Goal: Task Accomplishment & Management: Manage account settings

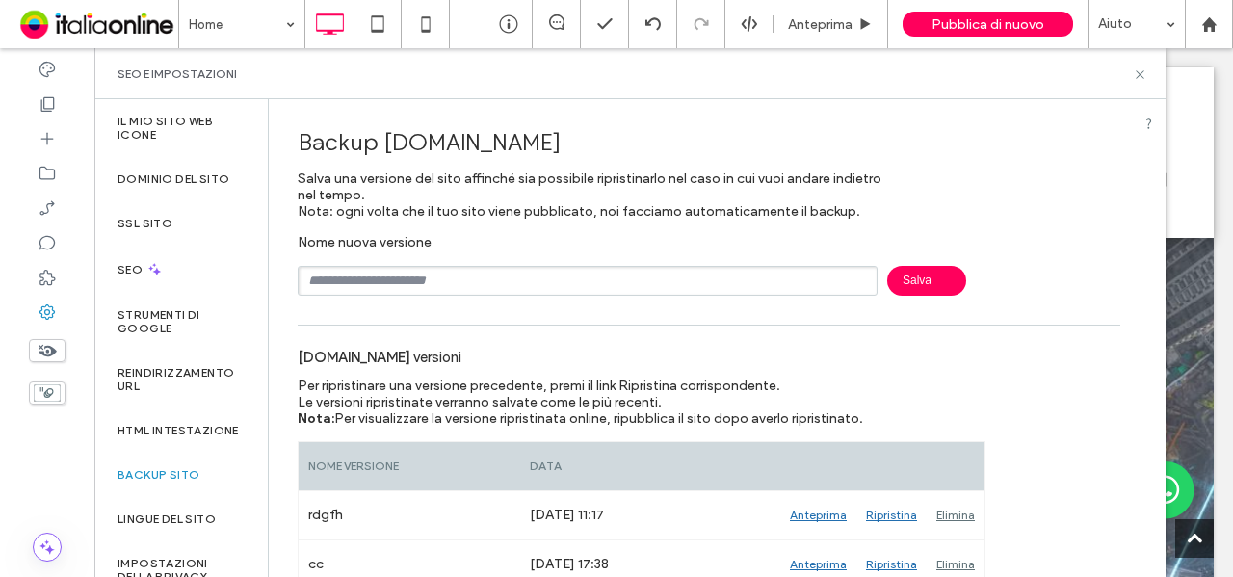
click at [628, 261] on div "Nome nuova versione [GEOGRAPHIC_DATA]" at bounding box center [709, 265] width 823 height 62
click at [620, 271] on input "text" at bounding box center [588, 281] width 580 height 30
type input "***"
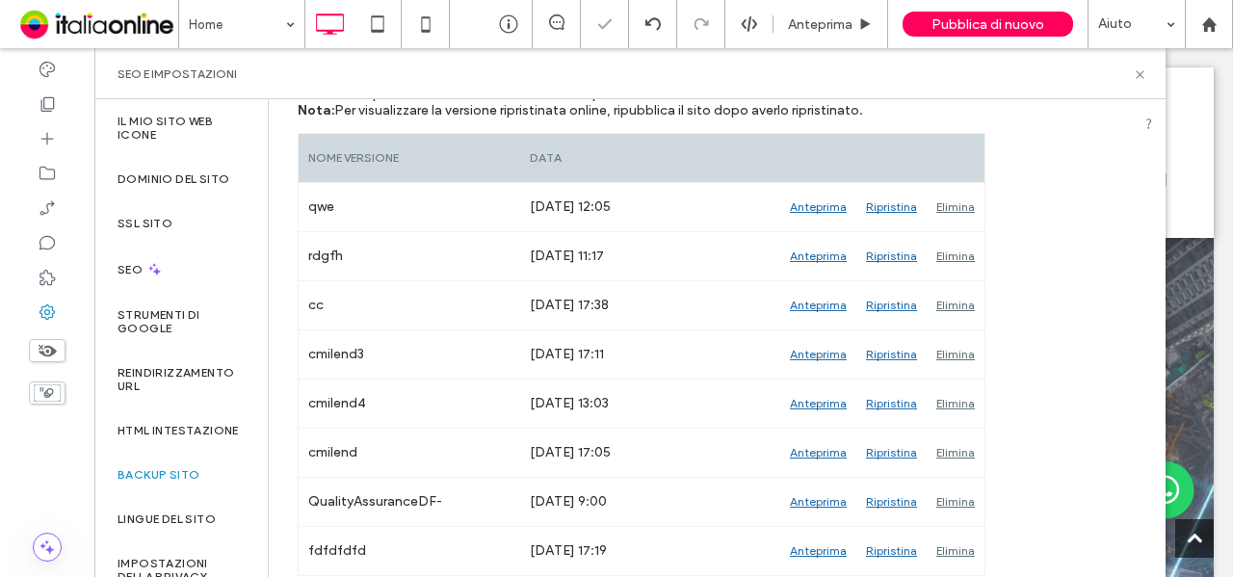
scroll to position [309, 0]
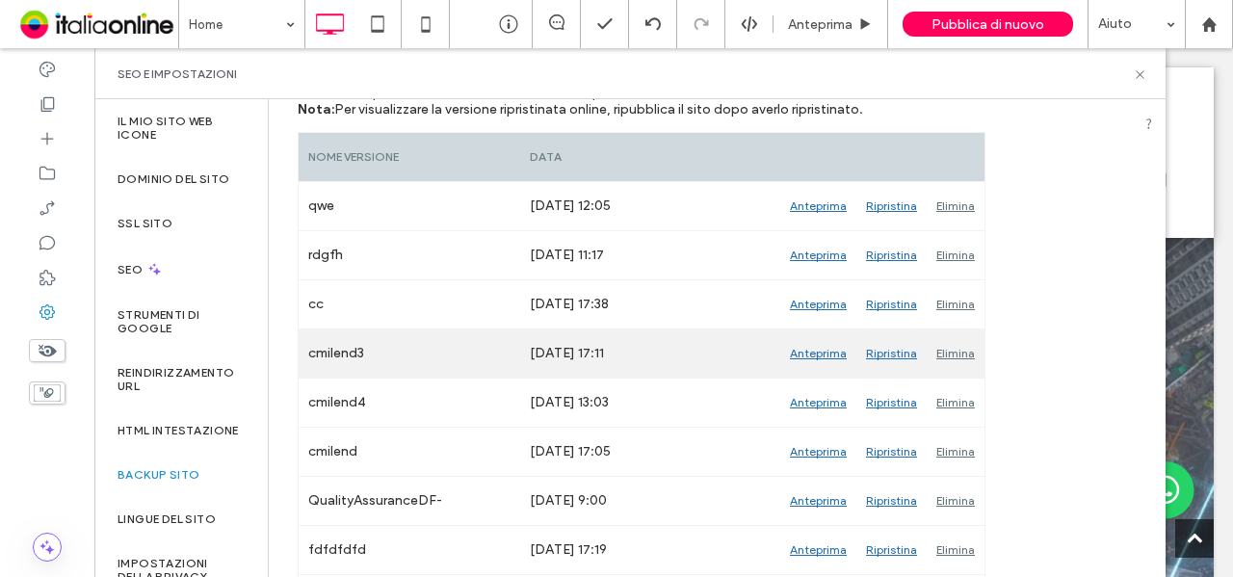
click at [952, 348] on div "Elimina" at bounding box center [956, 353] width 58 height 48
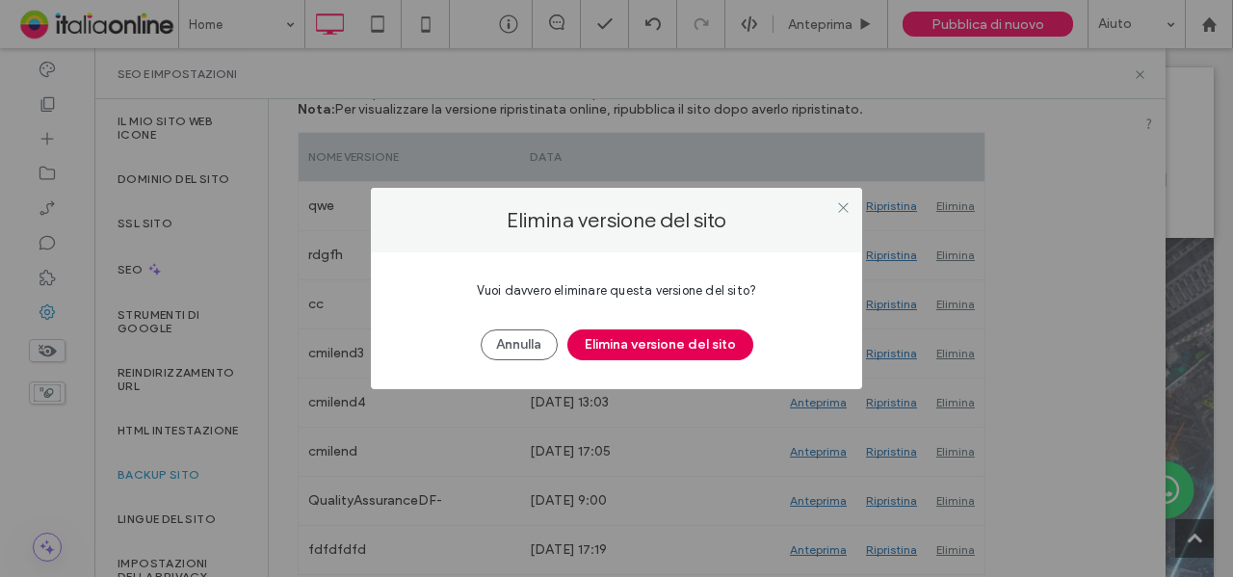
click at [732, 350] on button "Elimina versione del sito" at bounding box center [660, 344] width 186 height 31
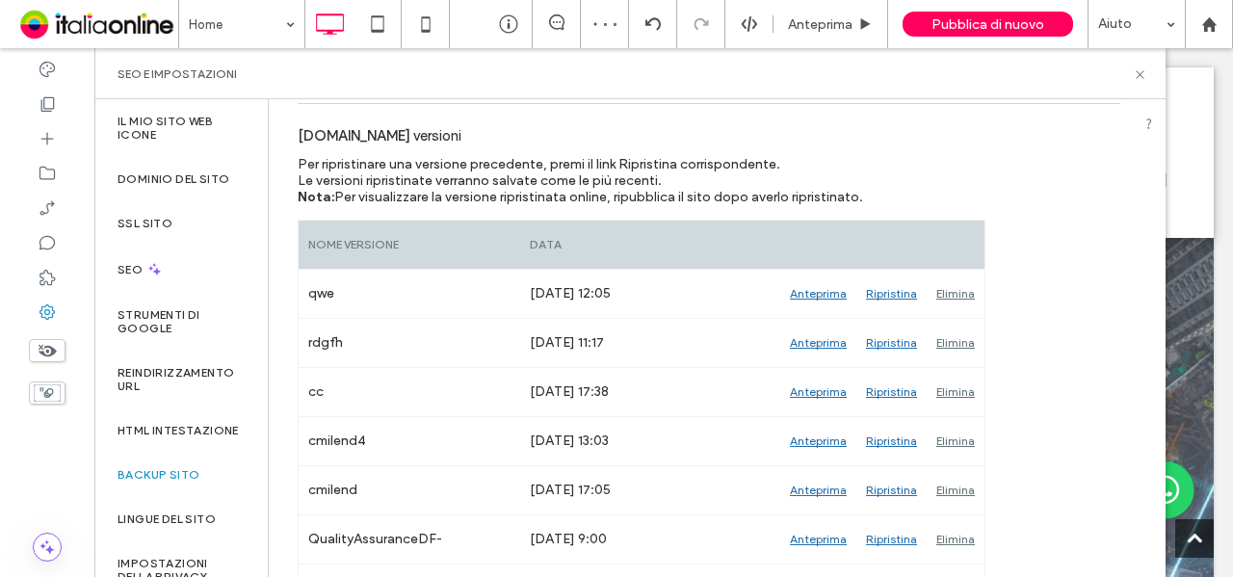
scroll to position [221, 0]
click at [1143, 82] on div "SEO e impostazioni" at bounding box center [629, 73] width 1071 height 51
click at [1139, 74] on use at bounding box center [1140, 74] width 8 height 8
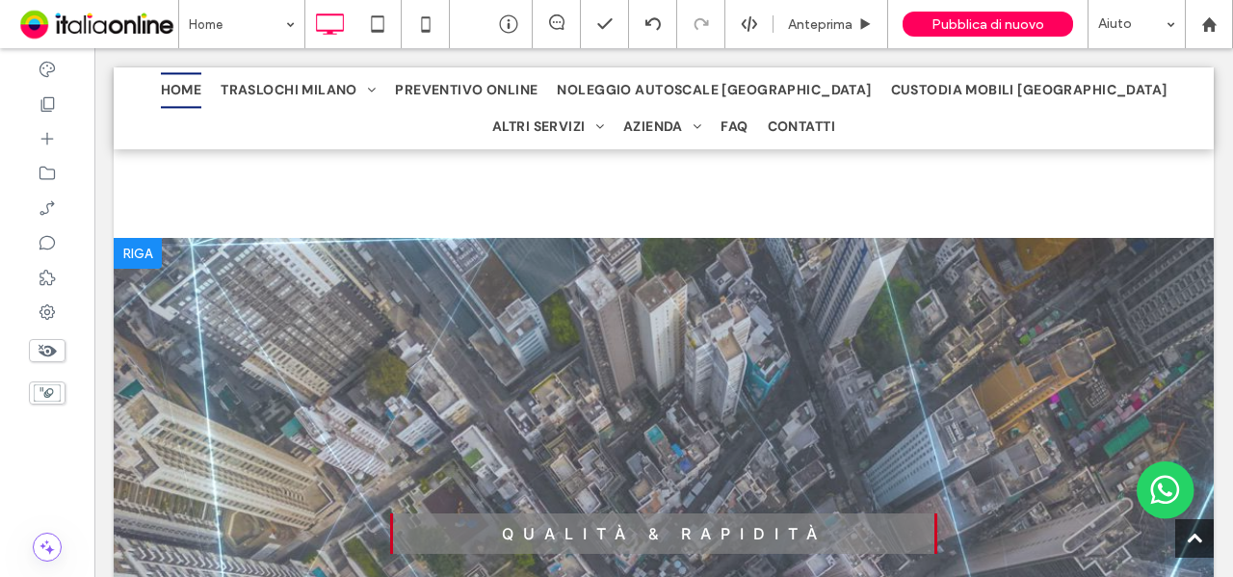
scroll to position [198, 0]
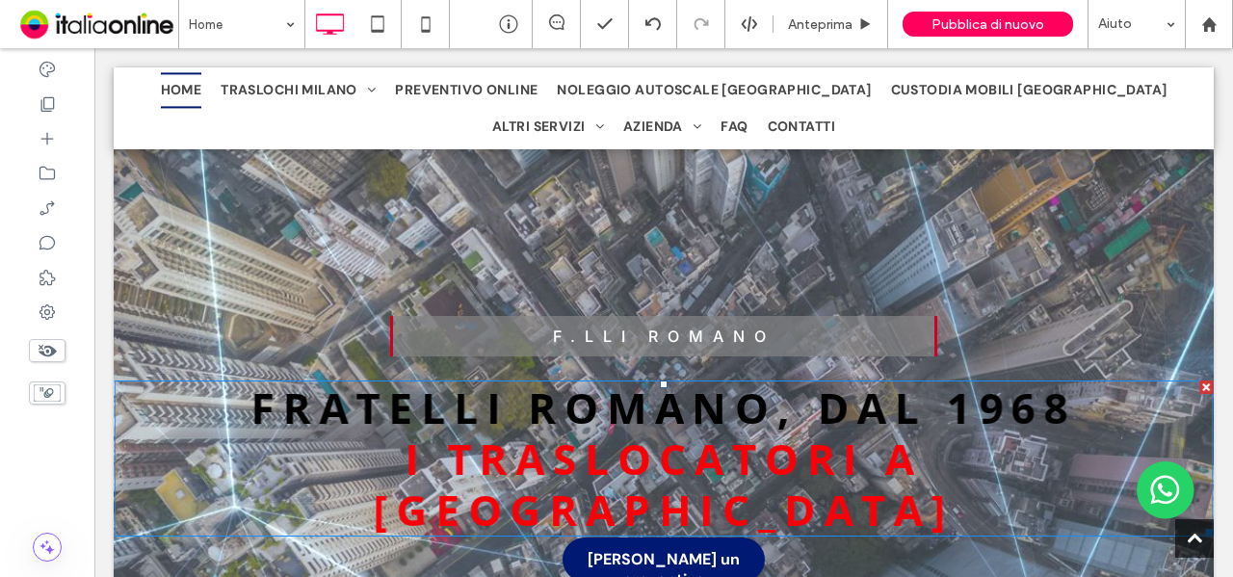
click at [699, 411] on strong "Fratelli Romano, dal 1968" at bounding box center [664, 408] width 826 height 58
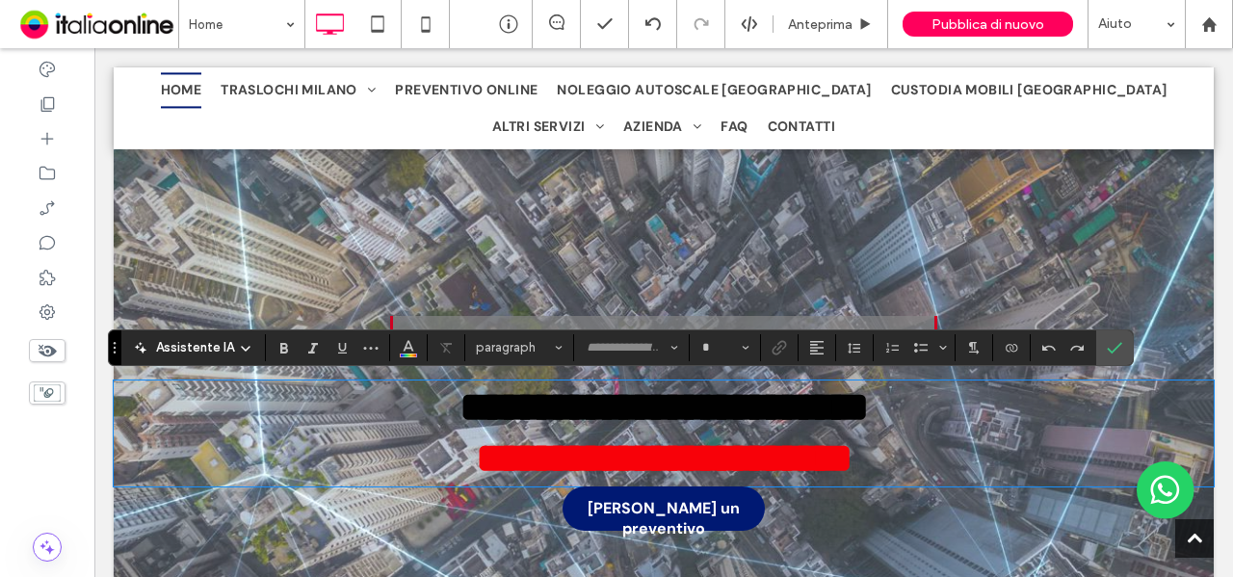
type input "*********"
type input "**"
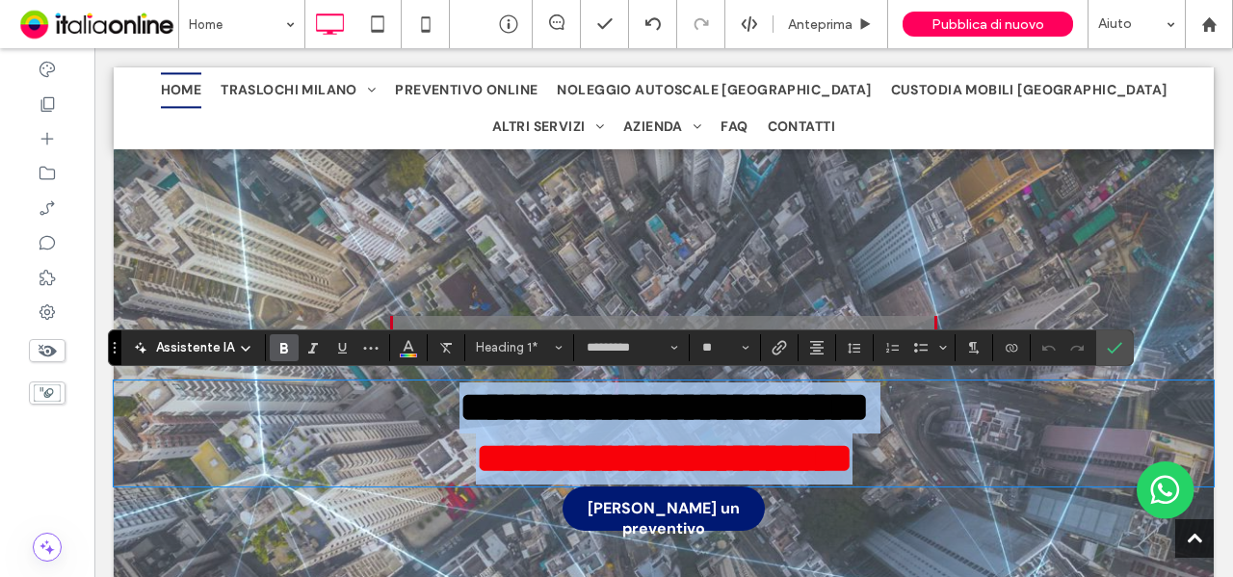
click at [782, 397] on strong "**********" at bounding box center [664, 406] width 409 height 41
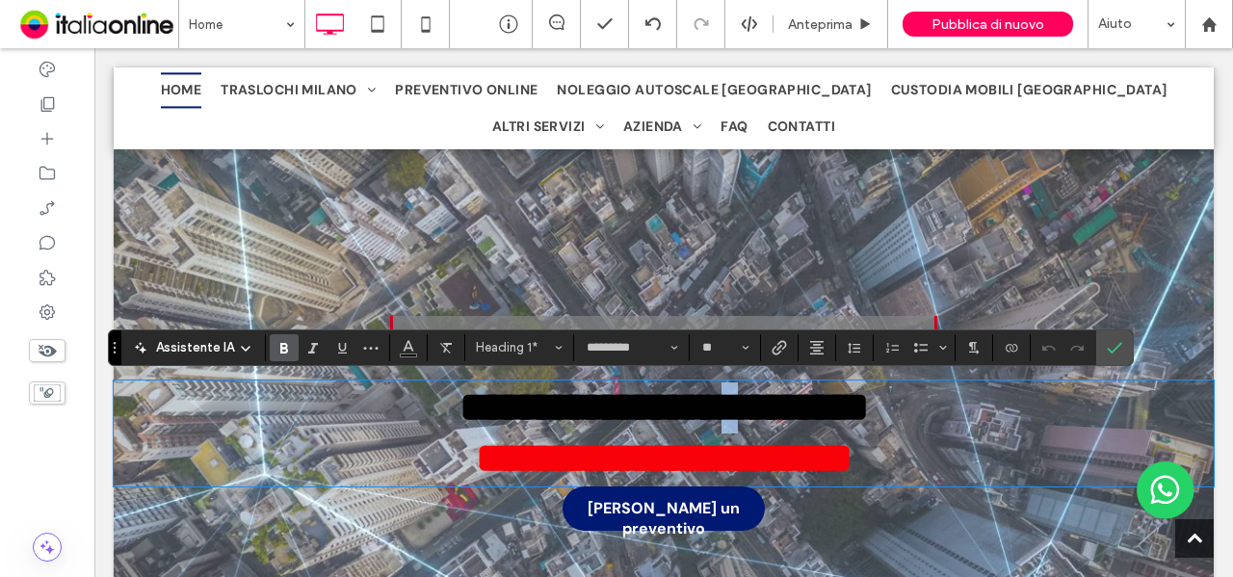
click at [782, 397] on strong "**********" at bounding box center [664, 406] width 409 height 41
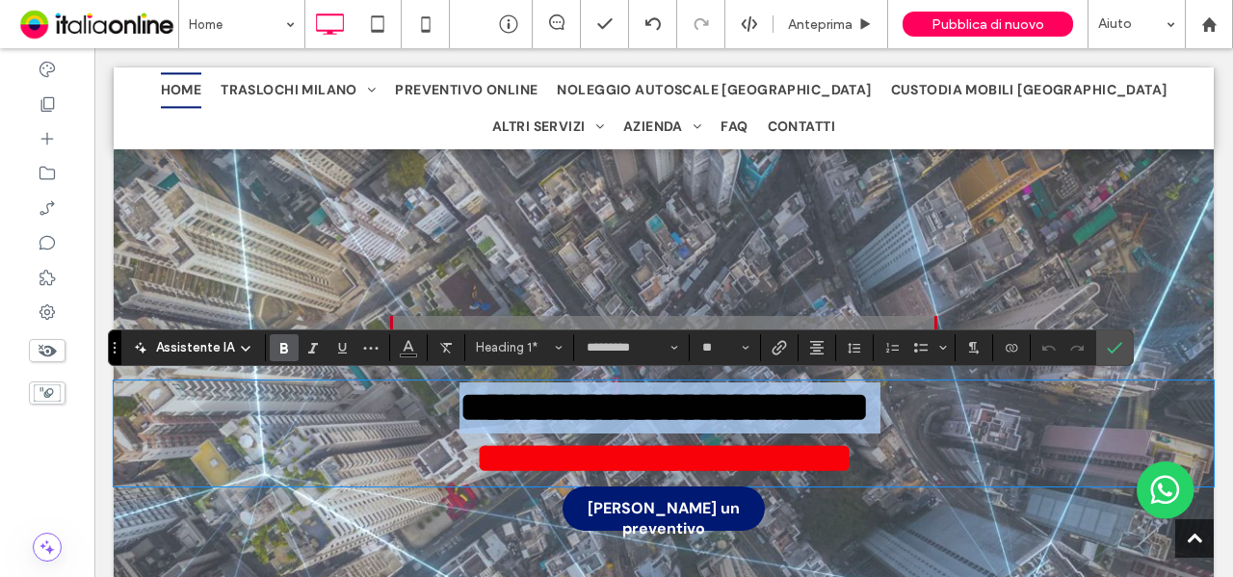
click at [782, 397] on strong "**********" at bounding box center [664, 406] width 409 height 41
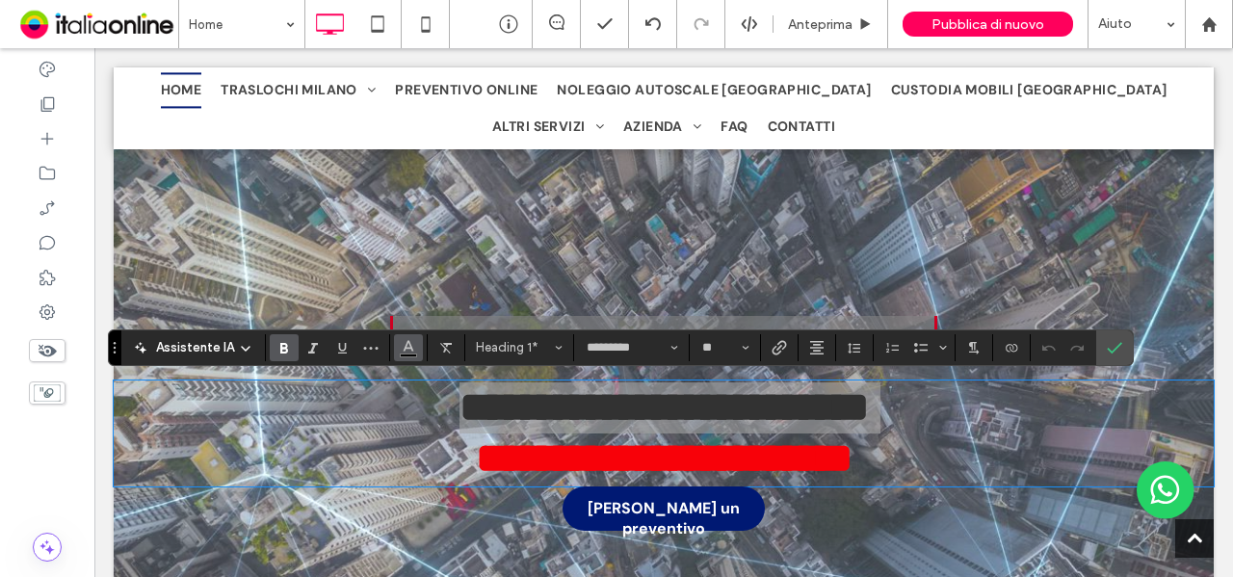
click at [408, 357] on span "Colore" at bounding box center [408, 345] width 15 height 25
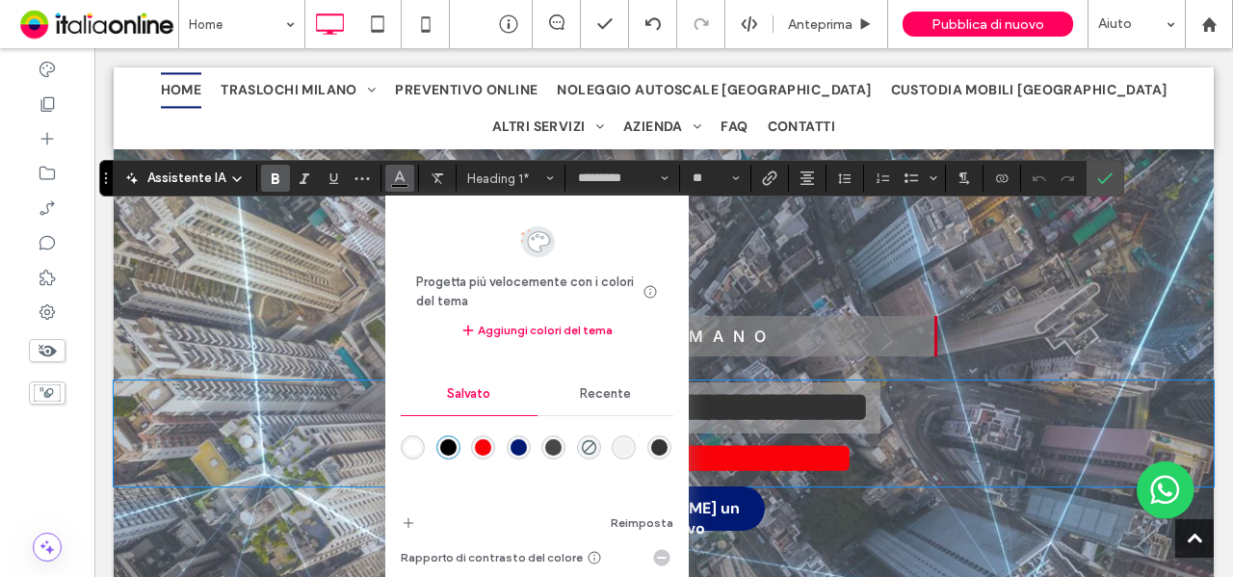
drag, startPoint x: 116, startPoint y: 350, endPoint x: 107, endPoint y: 180, distance: 169.8
click at [107, 180] on icon "Trascina" at bounding box center [106, 178] width 4 height 12
click at [411, 445] on div "rgba(255,255,255,1)" at bounding box center [413, 447] width 16 height 16
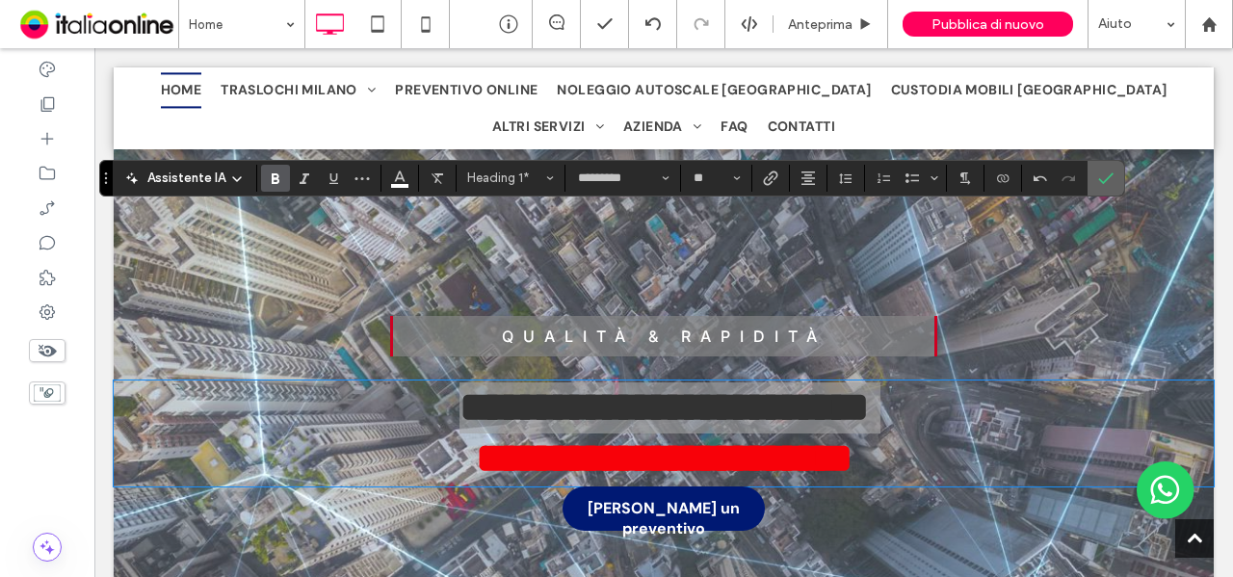
click at [1098, 176] on icon "Conferma" at bounding box center [1105, 178] width 15 height 15
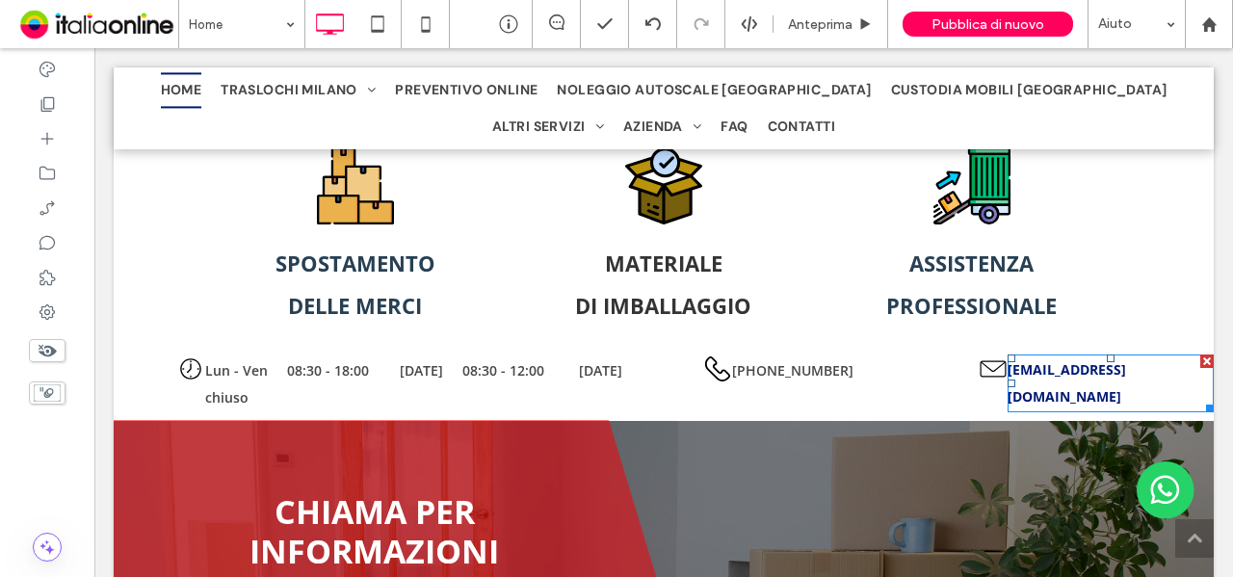
scroll to position [4238, 0]
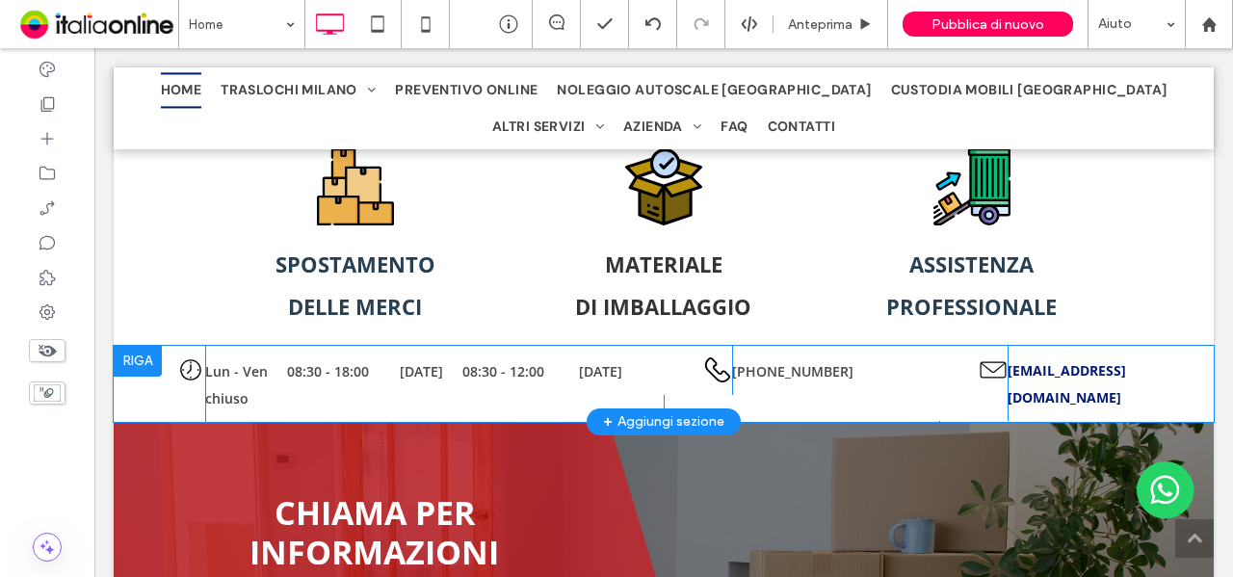
click at [133, 346] on div at bounding box center [138, 361] width 48 height 31
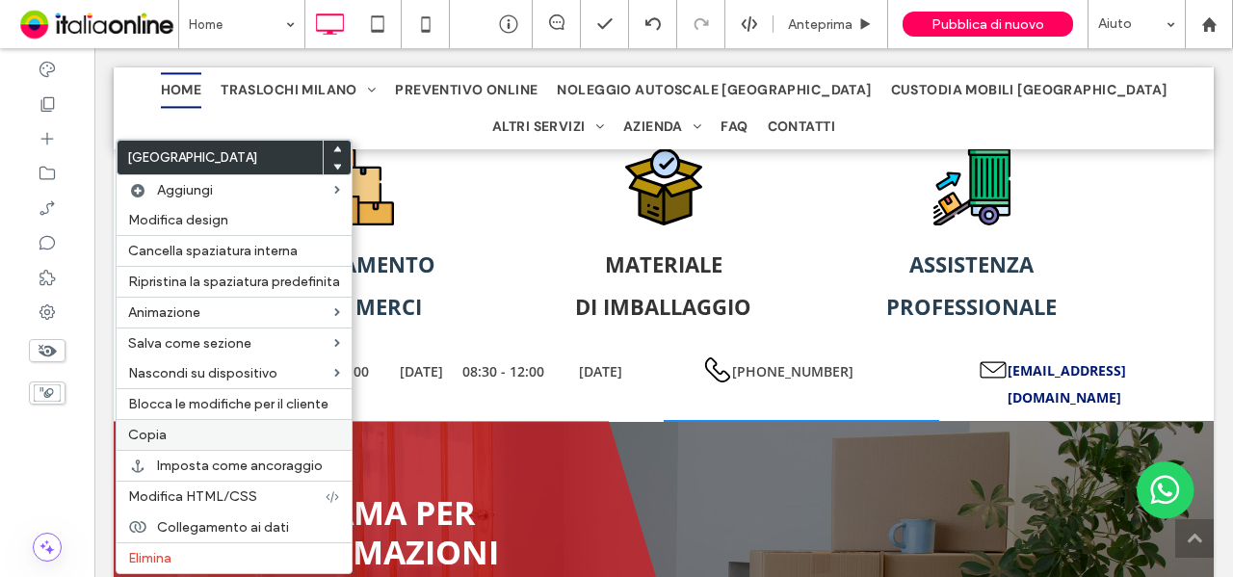
click at [160, 427] on span "Copia" at bounding box center [147, 435] width 39 height 16
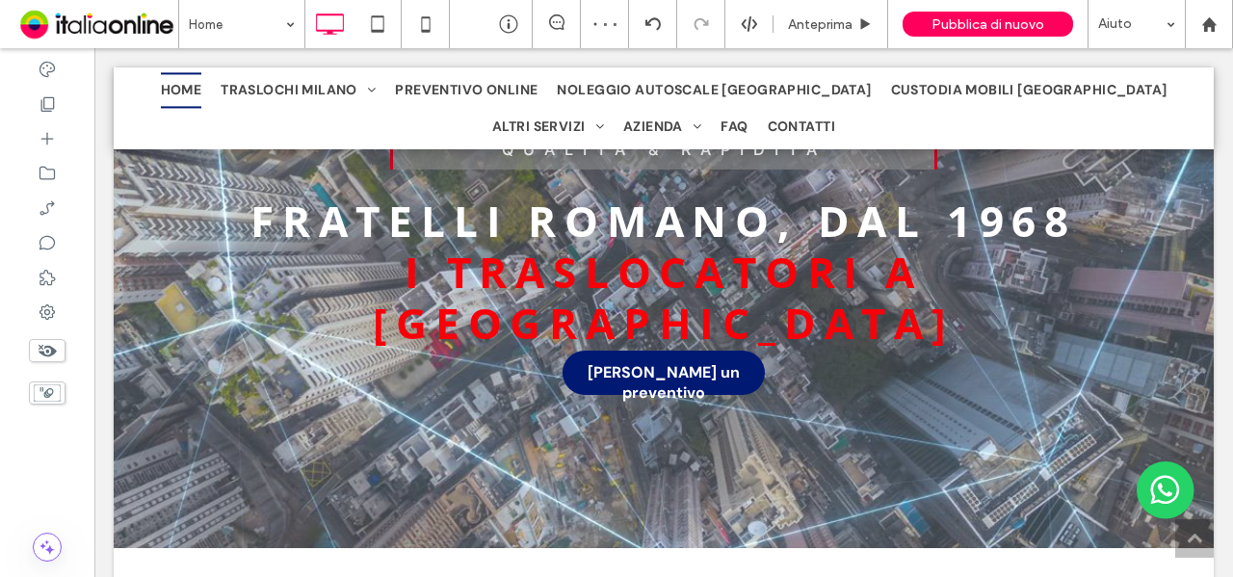
scroll to position [440, 0]
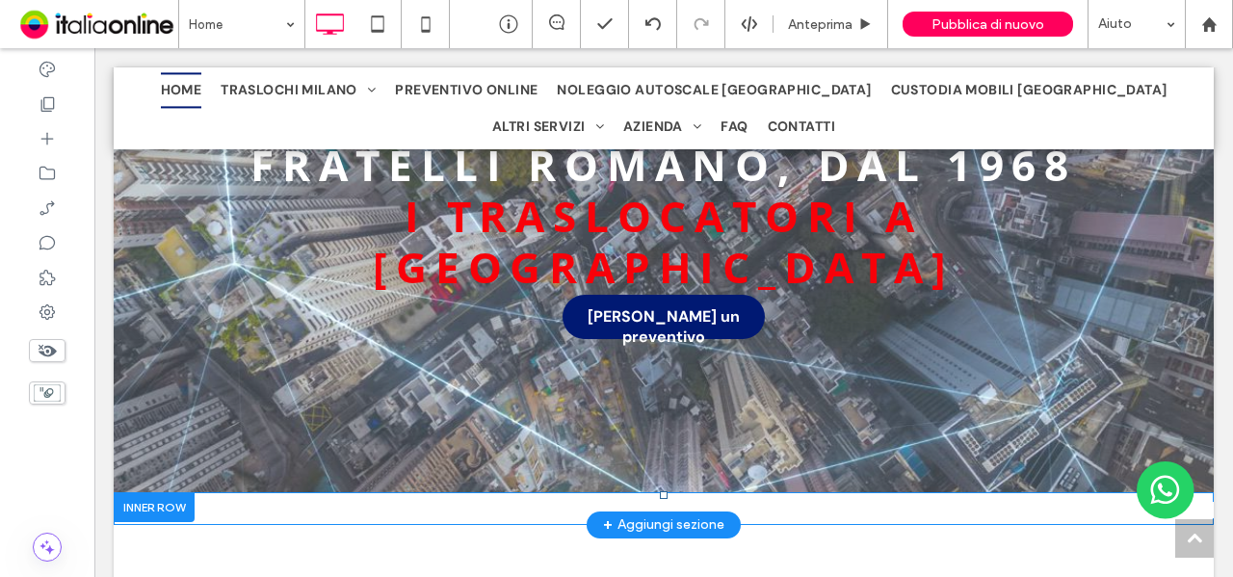
click at [133, 492] on div at bounding box center [154, 507] width 81 height 30
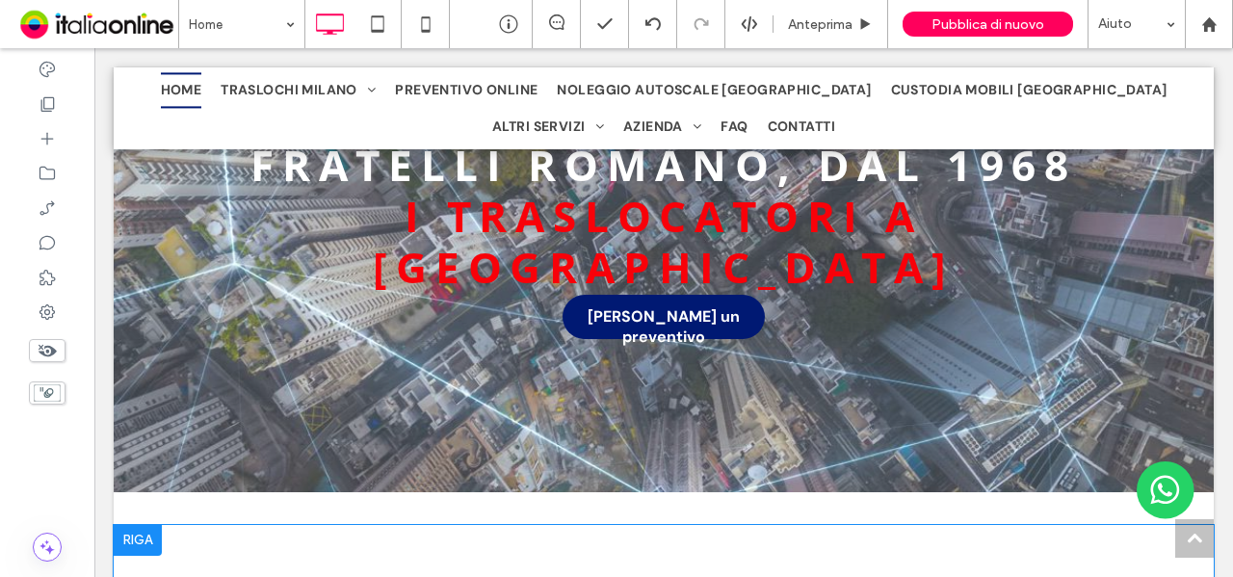
click at [147, 525] on div at bounding box center [138, 540] width 48 height 31
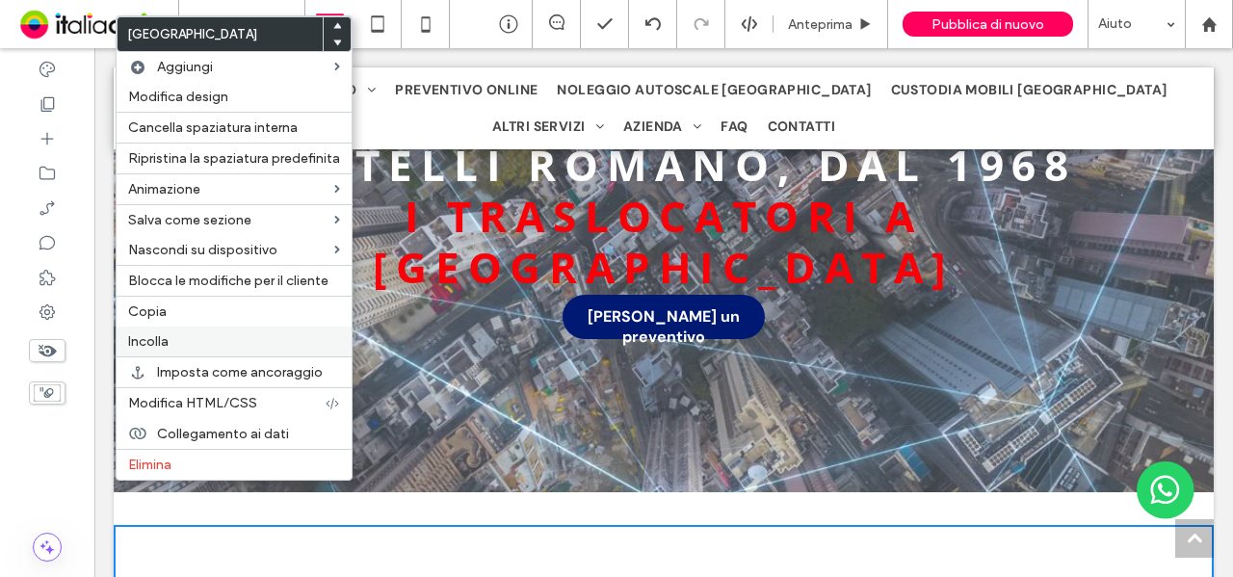
click at [172, 345] on div "Incolla" at bounding box center [234, 342] width 235 height 30
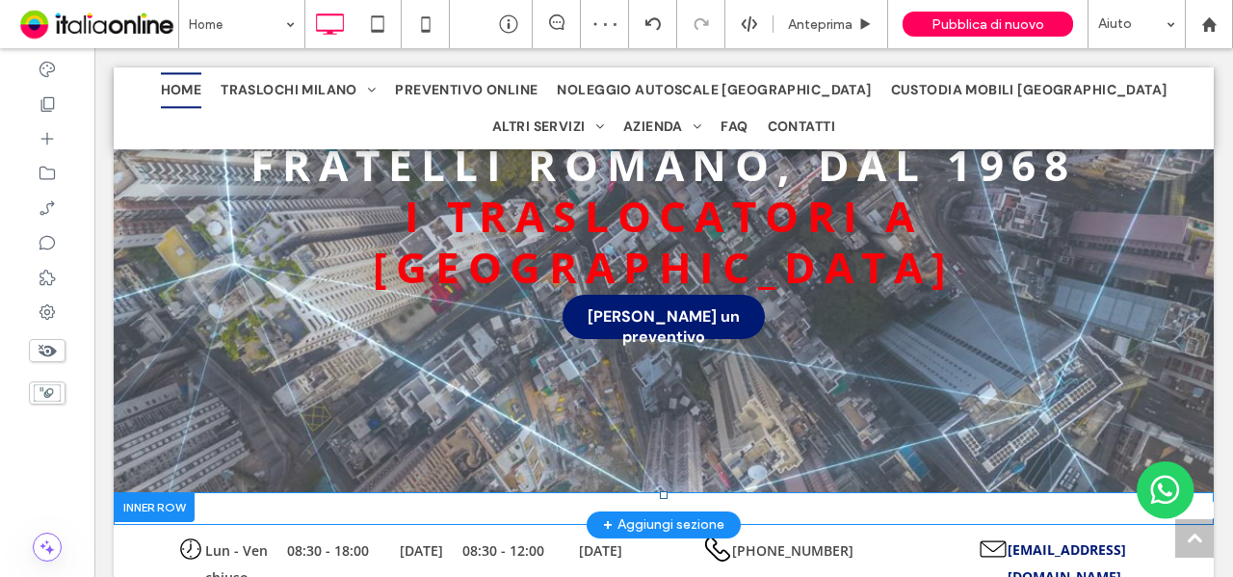
click at [162, 492] on div at bounding box center [154, 507] width 81 height 30
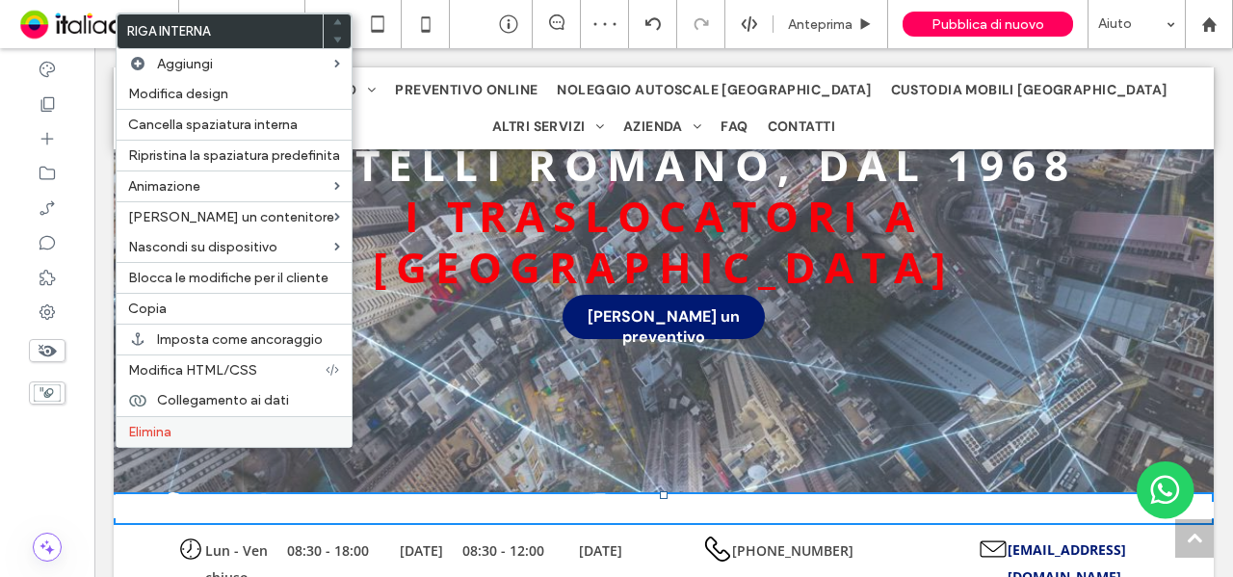
click at [218, 435] on div "Elimina" at bounding box center [234, 431] width 235 height 31
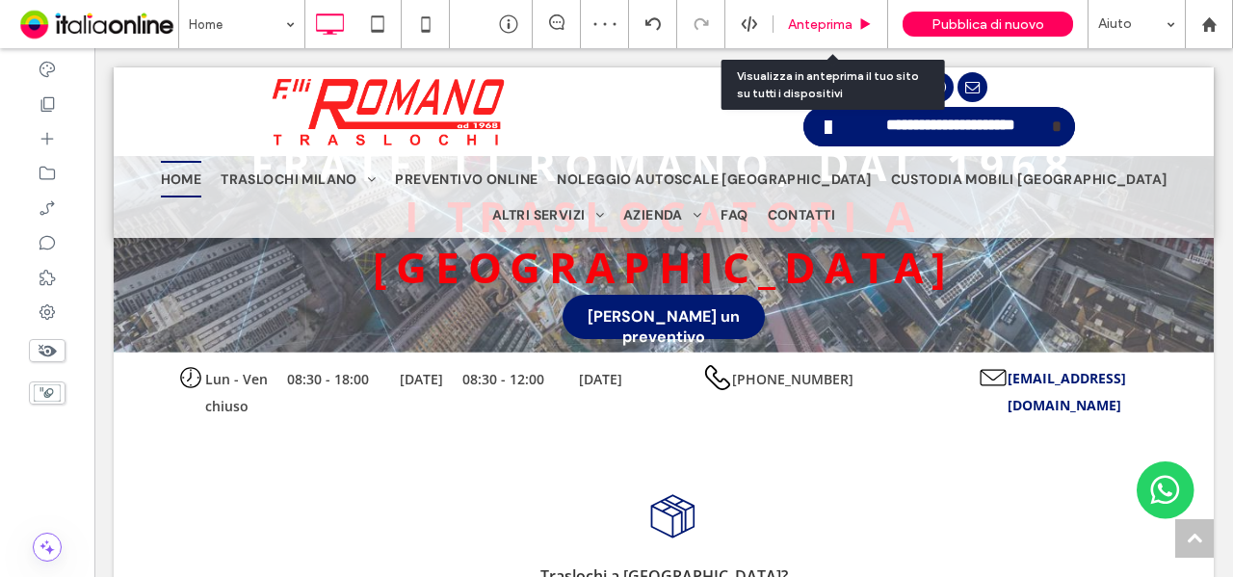
click at [840, 22] on span "Anteprima" at bounding box center [820, 24] width 65 height 16
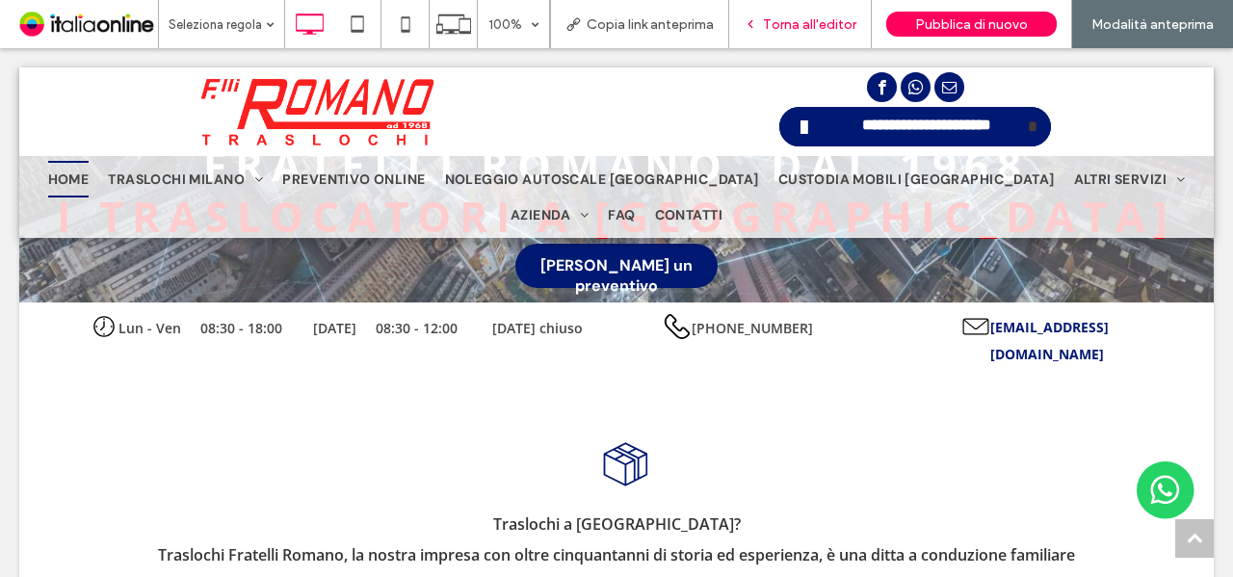
click at [801, 28] on span "Torna all'editor" at bounding box center [809, 24] width 93 height 16
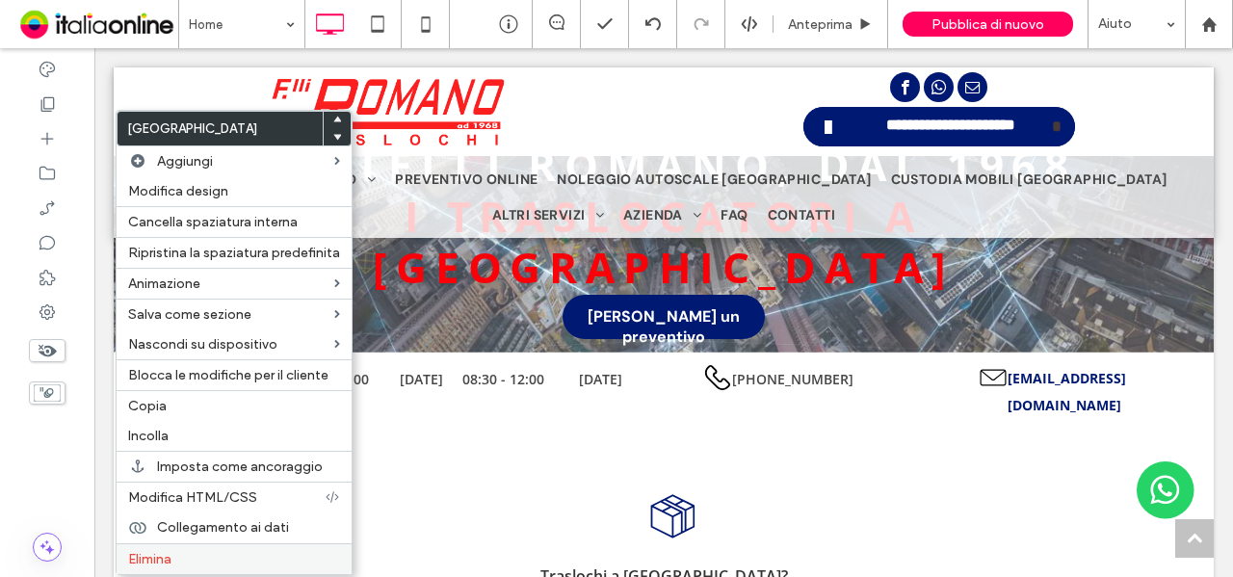
click at [158, 554] on span "Elimina" at bounding box center [149, 559] width 43 height 16
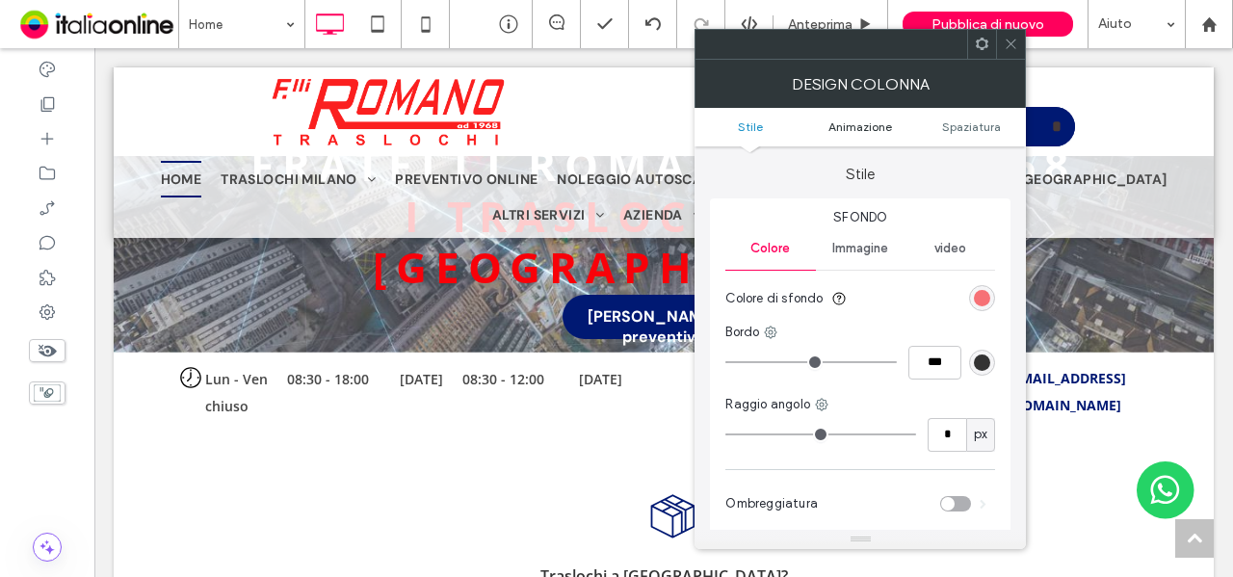
click at [855, 129] on span "Animazione" at bounding box center [861, 126] width 64 height 14
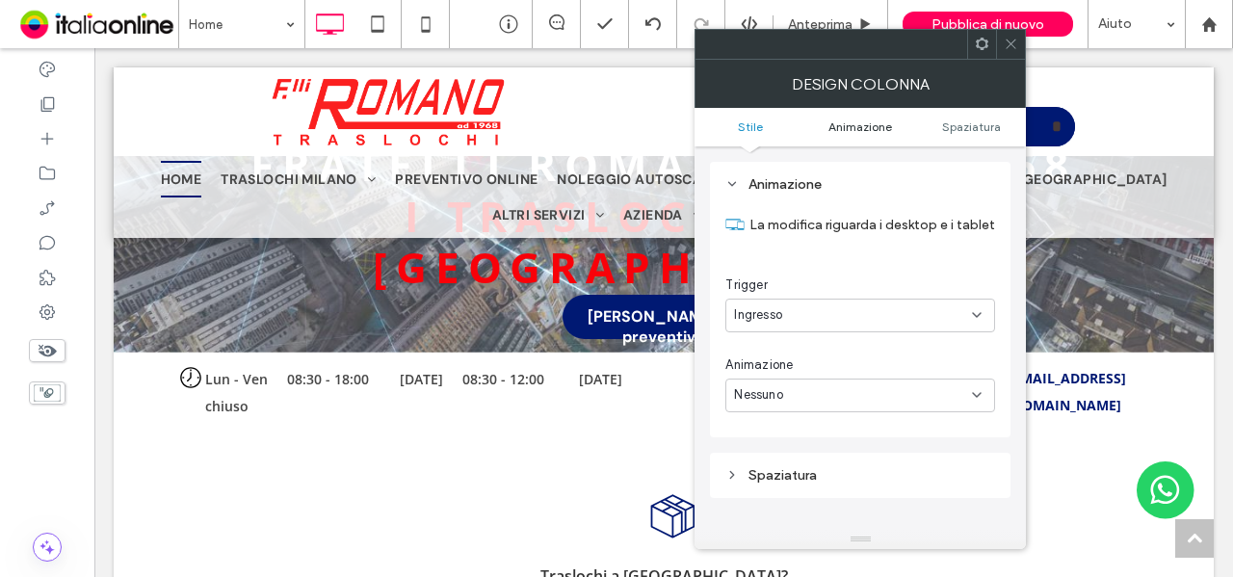
scroll to position [391, 0]
click at [803, 400] on div "Nessuno" at bounding box center [853, 394] width 238 height 19
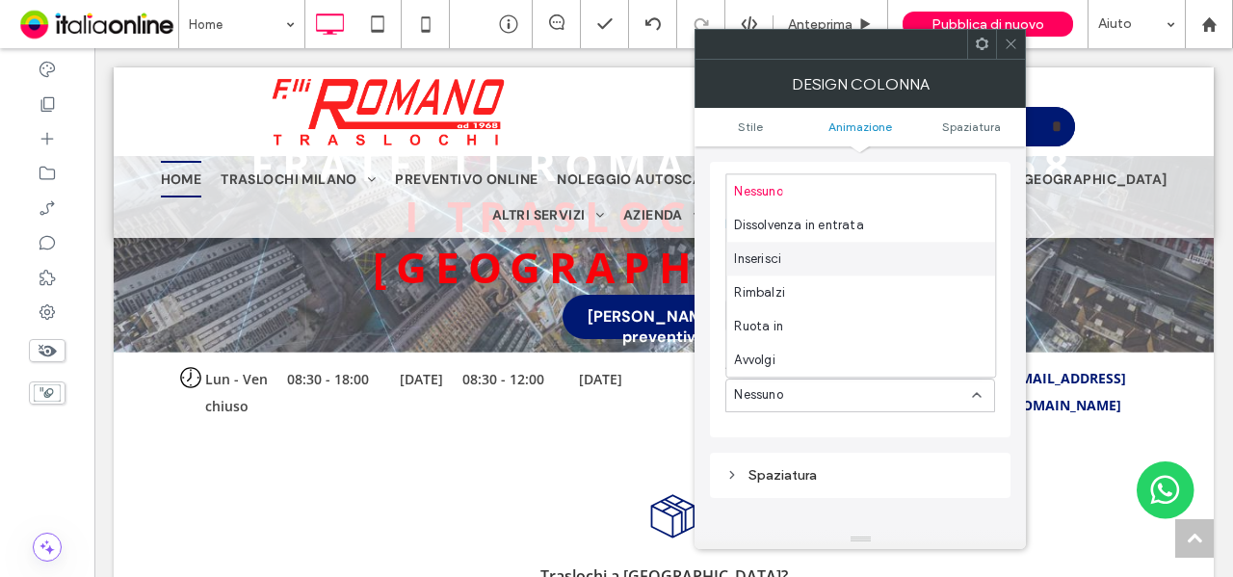
click at [800, 265] on div "Inserisci" at bounding box center [860, 259] width 269 height 34
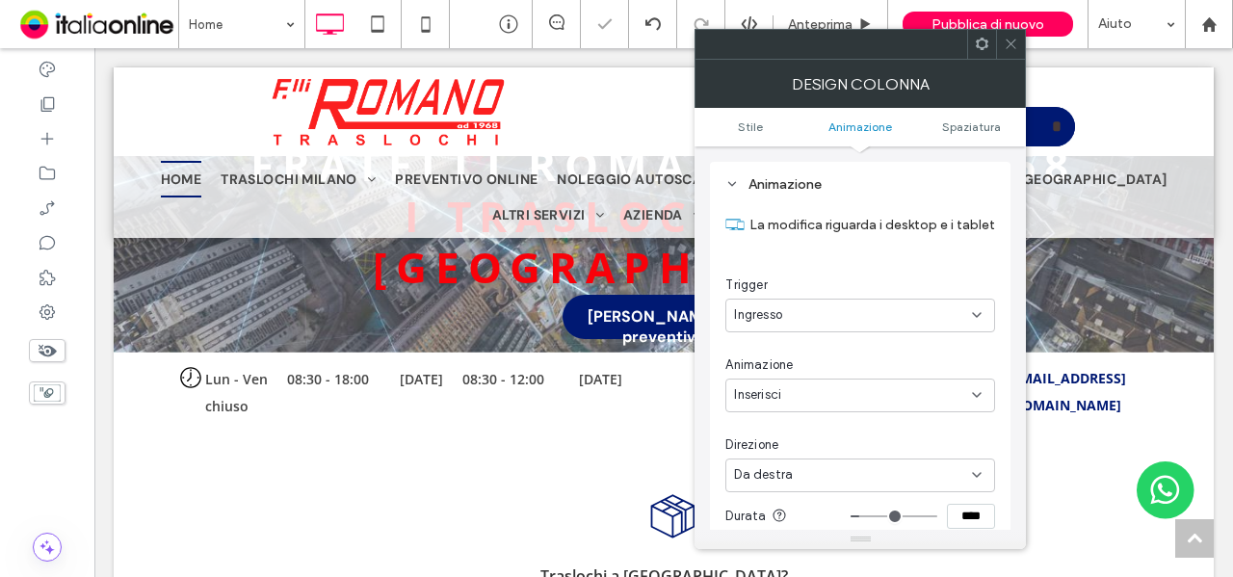
click at [815, 480] on div "Da destra" at bounding box center [853, 474] width 238 height 19
click at [802, 382] on div "Da sinistra" at bounding box center [860, 373] width 269 height 34
click at [1009, 45] on use at bounding box center [1012, 45] width 10 height 10
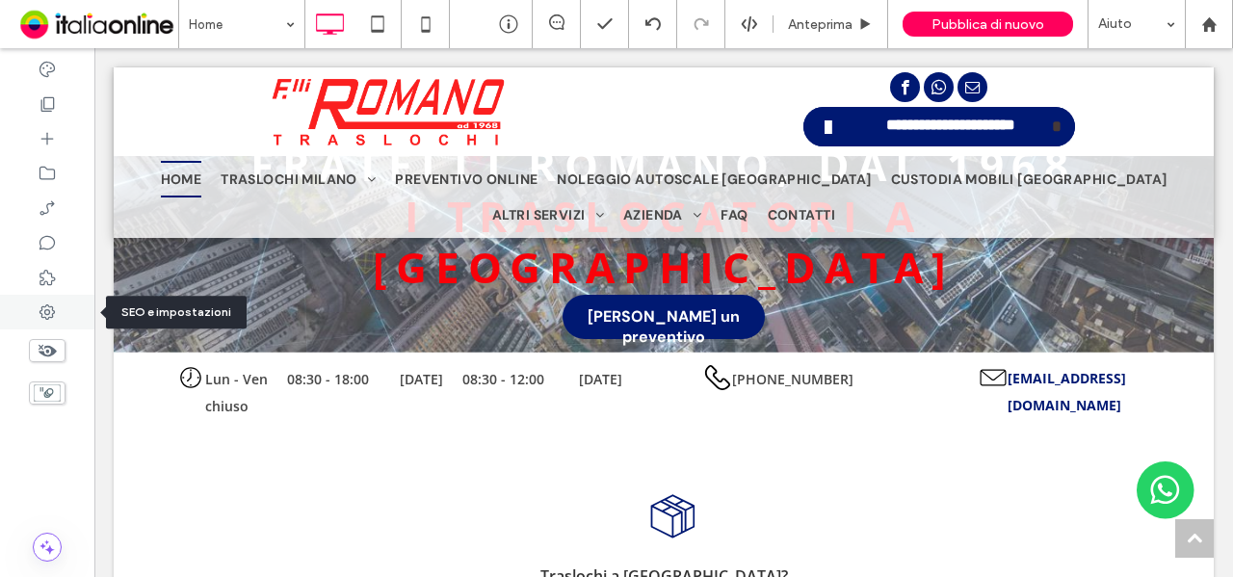
click at [48, 315] on icon at bounding box center [47, 312] width 19 height 19
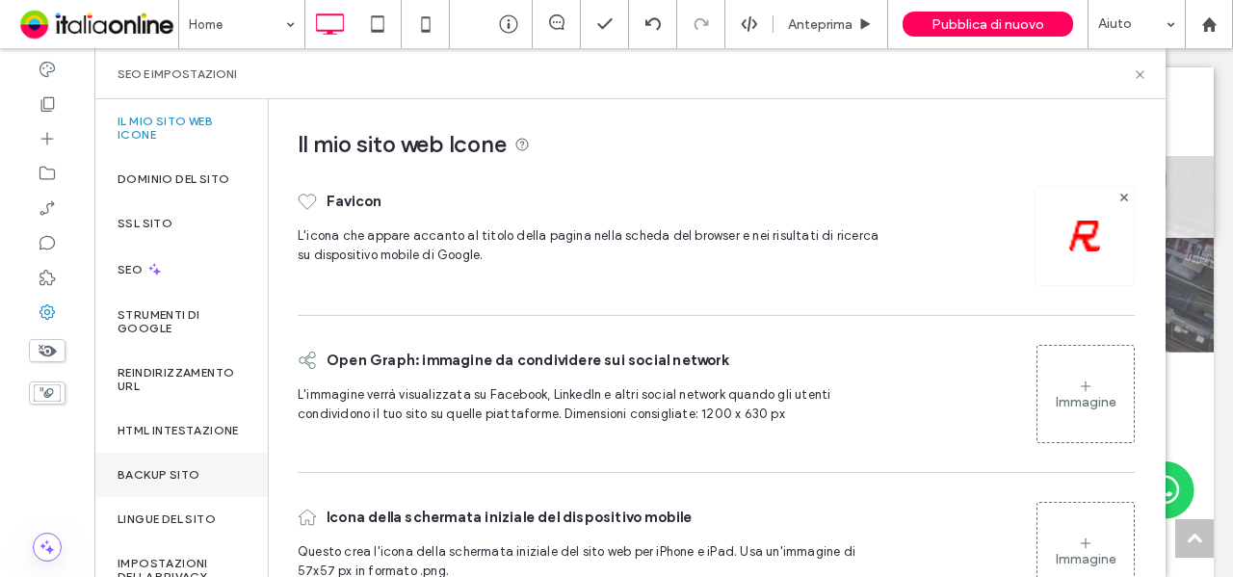
click at [167, 482] on label "Backup sito" at bounding box center [159, 474] width 82 height 13
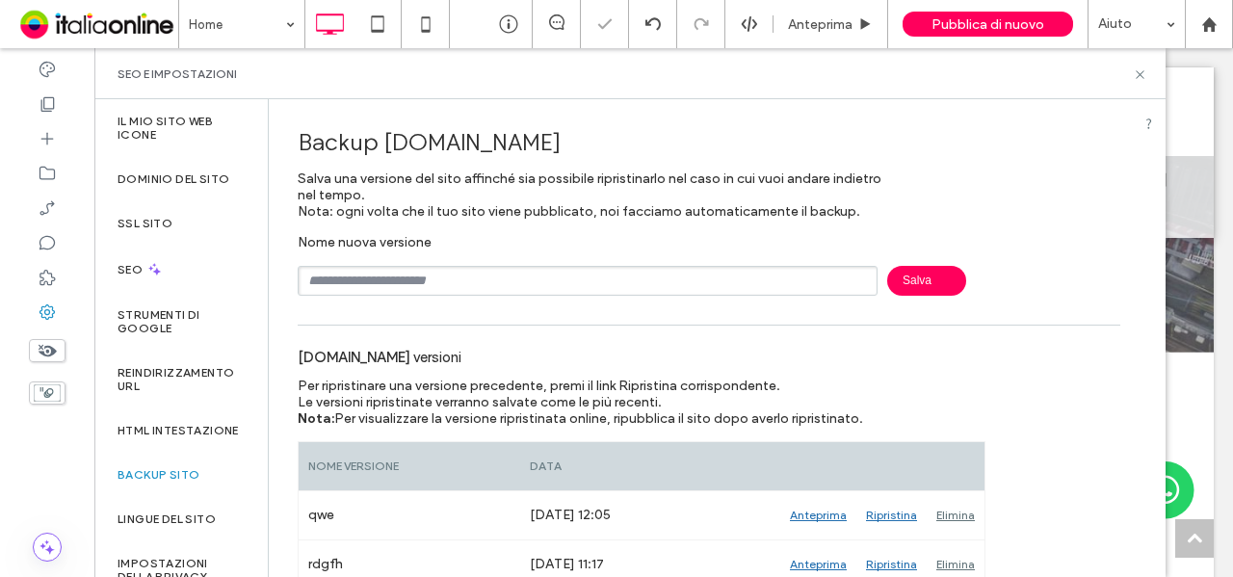
click at [390, 268] on input "text" at bounding box center [588, 281] width 580 height 30
type input "********"
click at [893, 292] on span "Salva" at bounding box center [926, 281] width 79 height 30
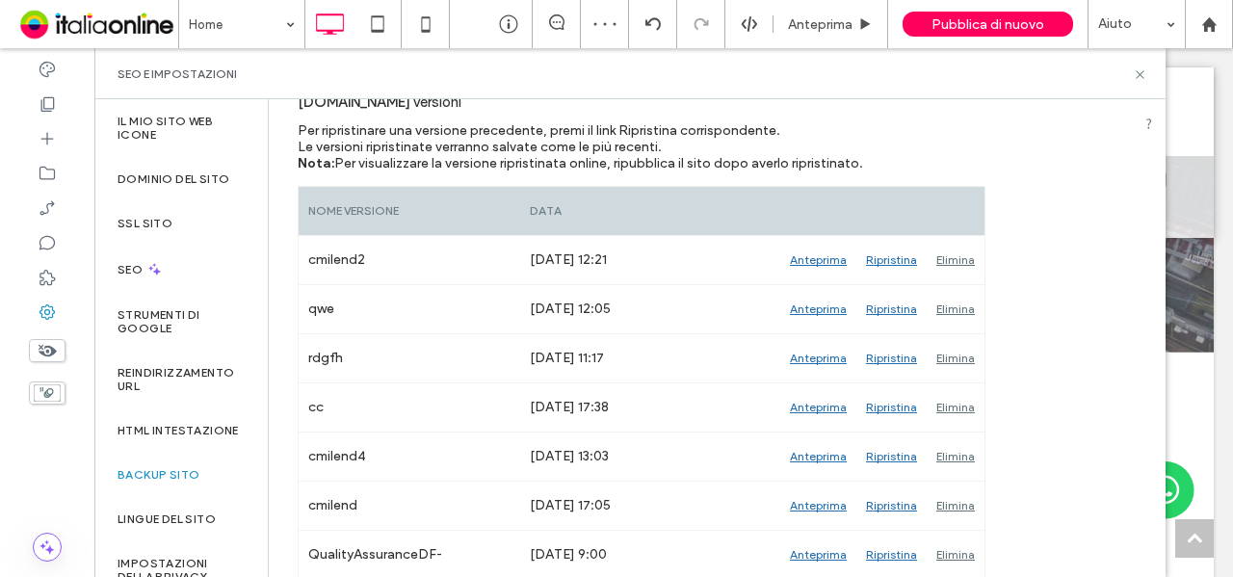
scroll to position [259, 0]
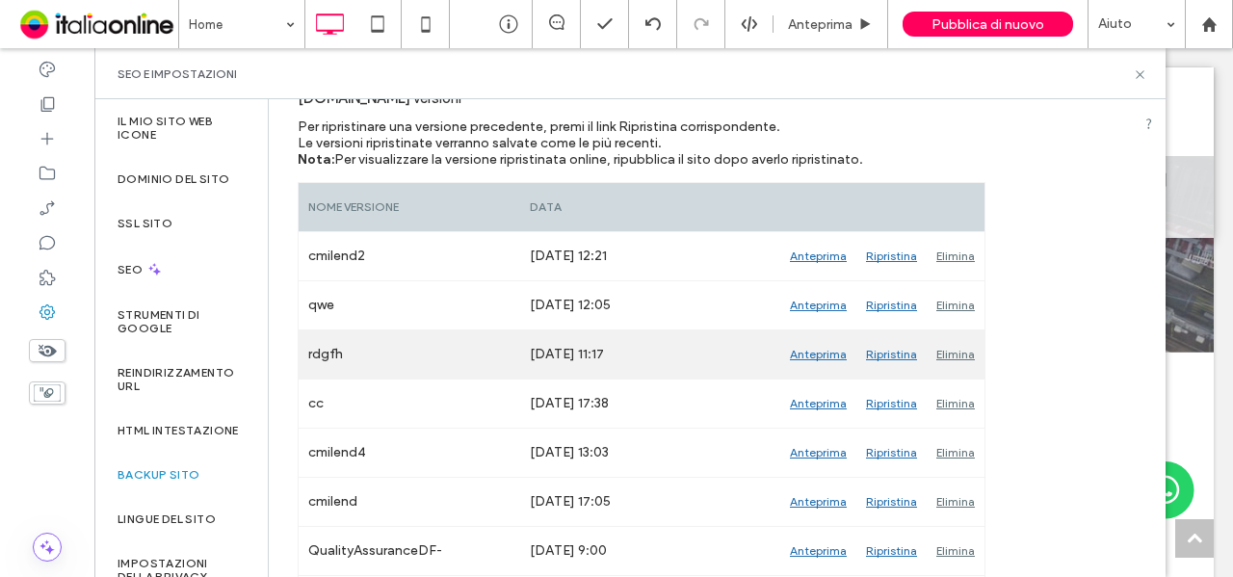
click at [972, 355] on div "Elimina" at bounding box center [956, 354] width 58 height 48
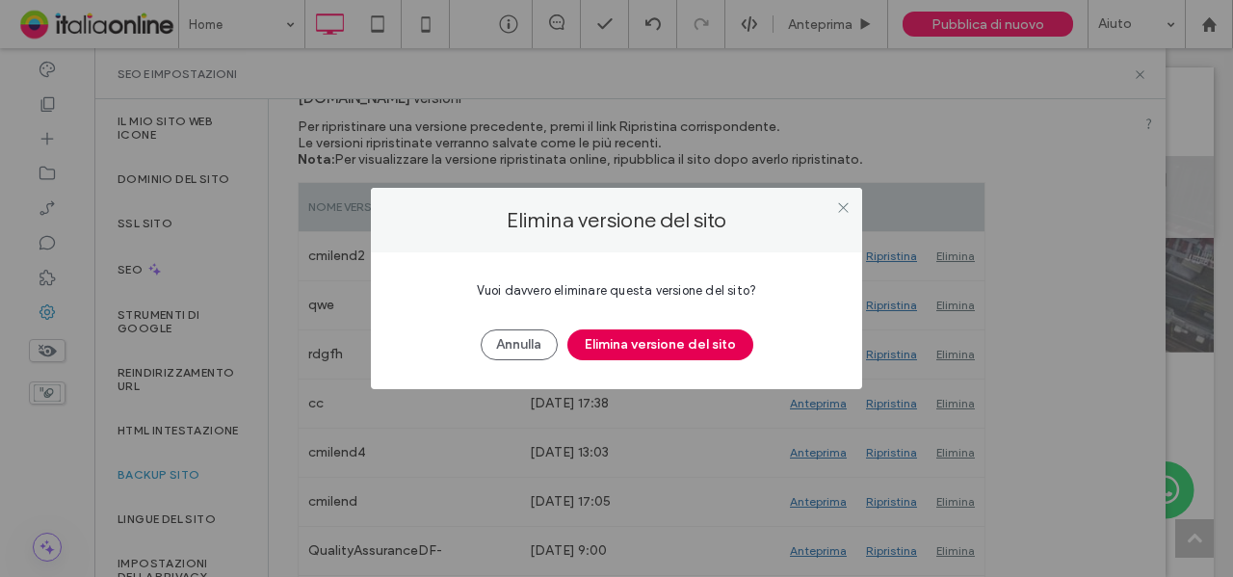
click at [708, 341] on button "Elimina versione del sito" at bounding box center [660, 344] width 186 height 31
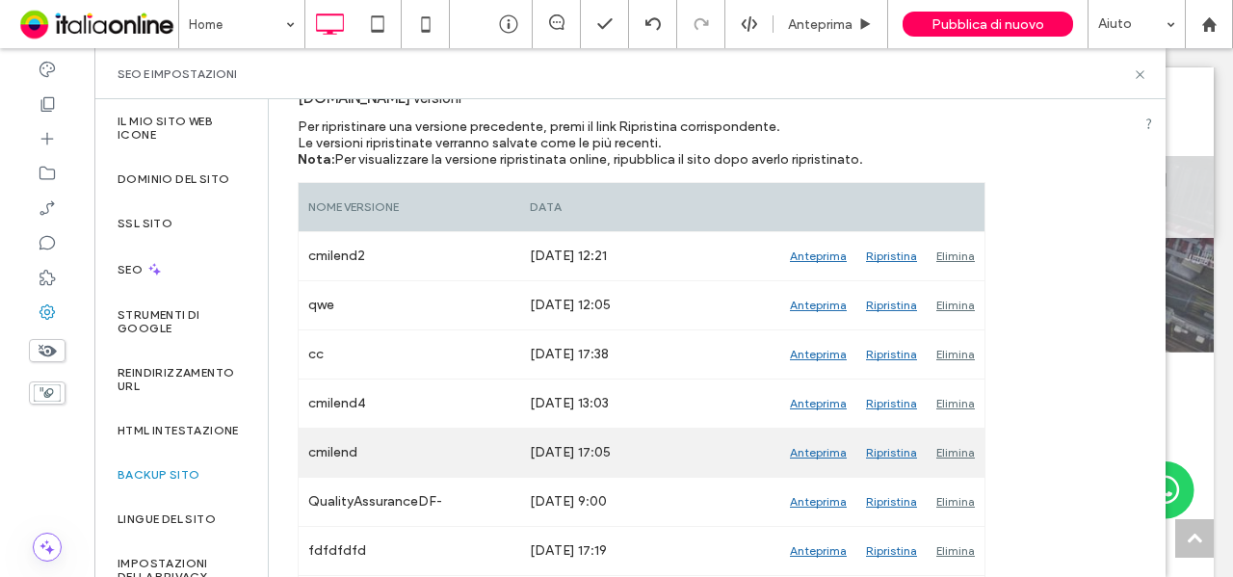
click at [965, 447] on div "Elimina" at bounding box center [956, 453] width 58 height 48
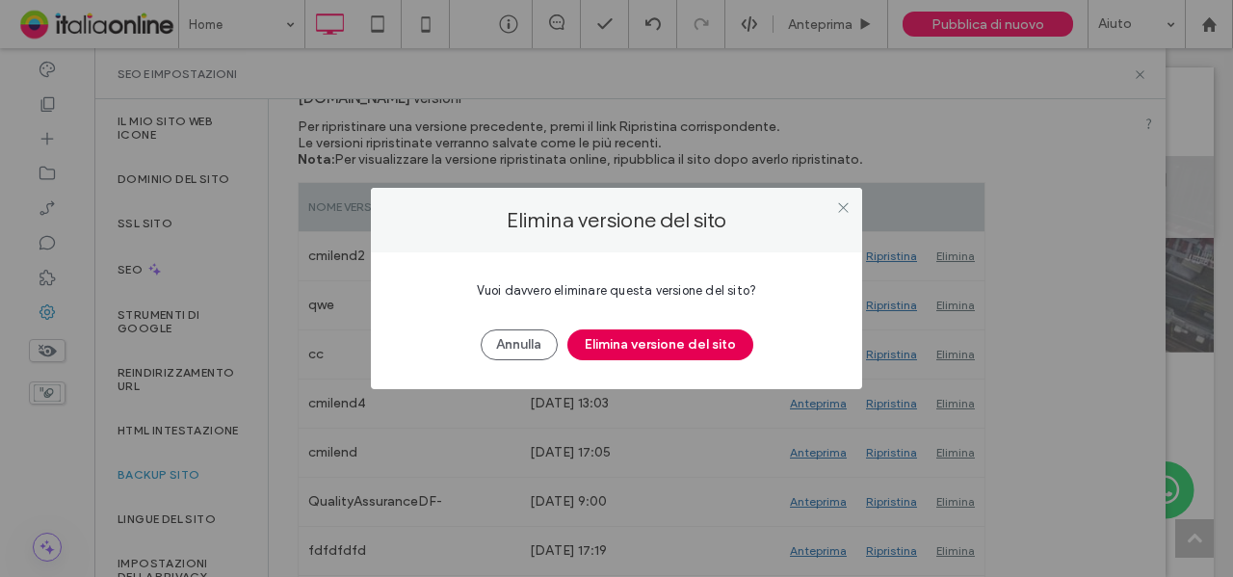
click at [724, 339] on button "Elimina versione del sito" at bounding box center [660, 344] width 186 height 31
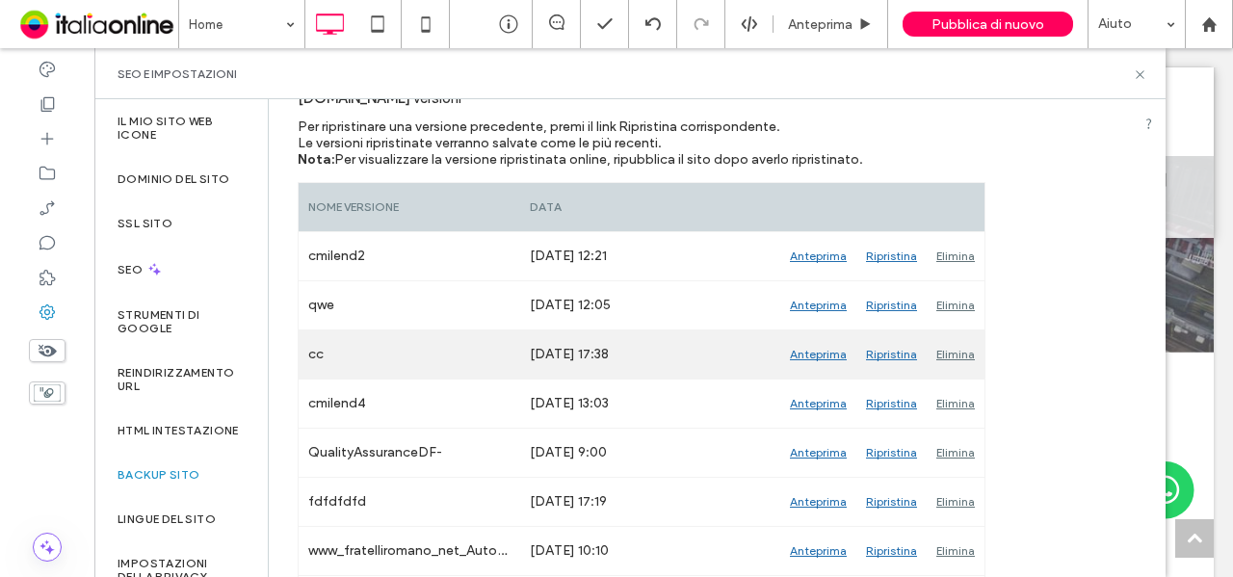
click at [944, 345] on div "Elimina" at bounding box center [956, 354] width 58 height 48
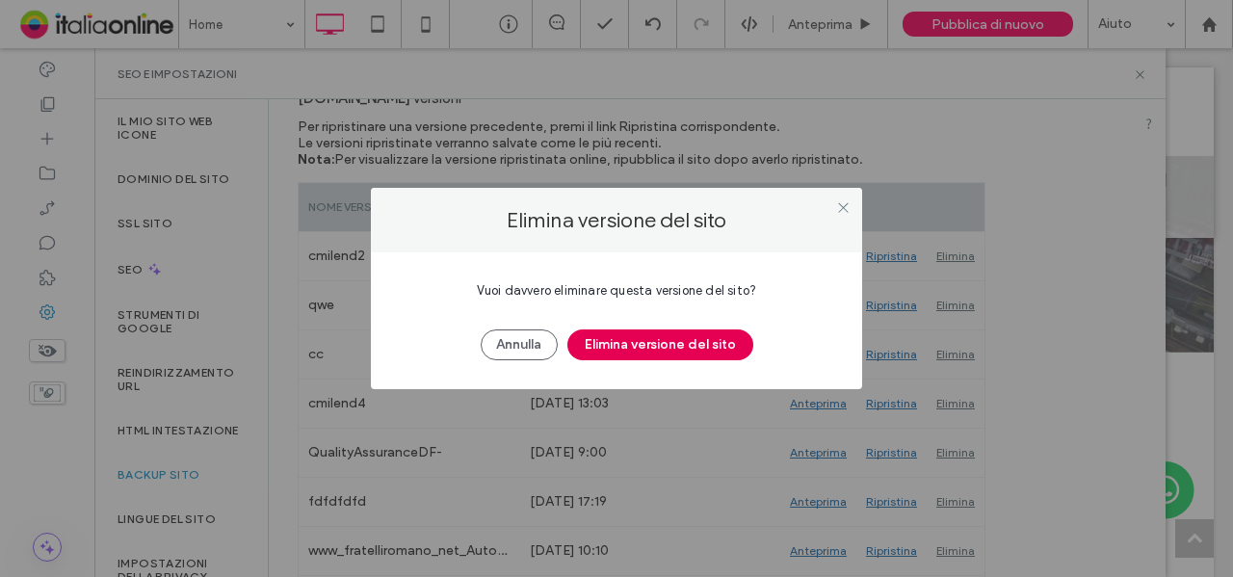
click at [691, 333] on button "Elimina versione del sito" at bounding box center [660, 344] width 186 height 31
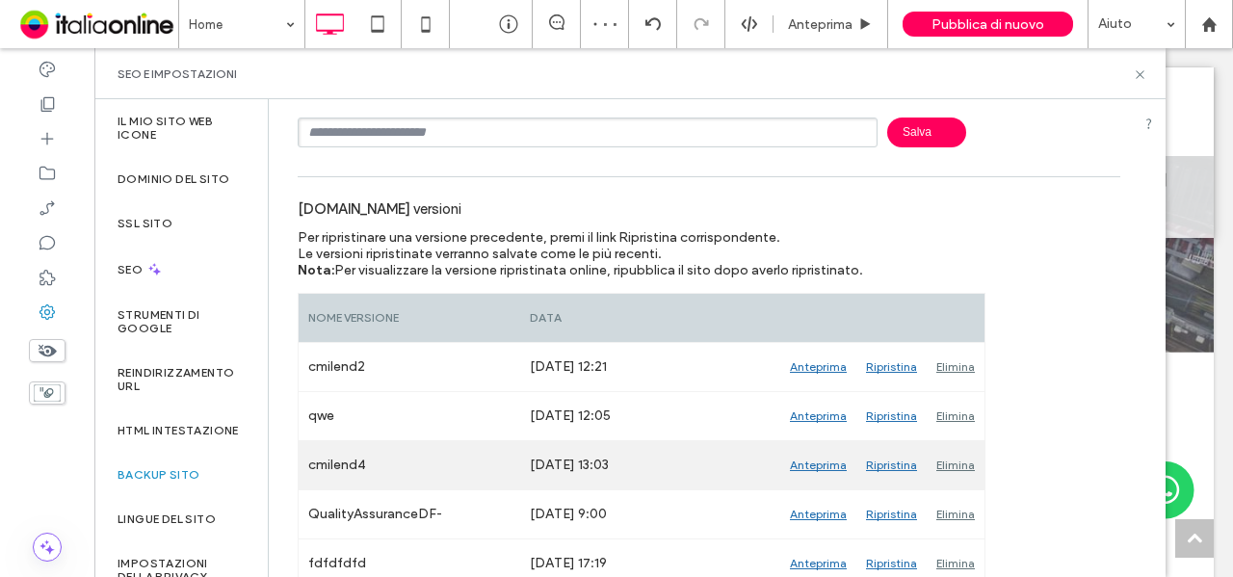
scroll to position [108, 0]
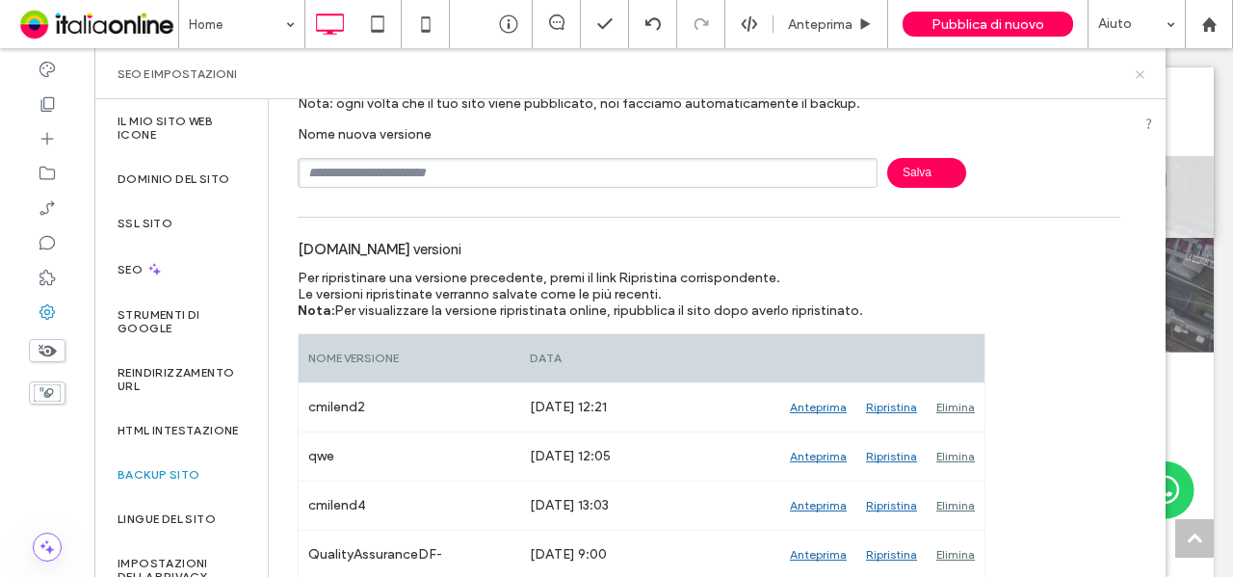
click at [1141, 74] on use at bounding box center [1140, 74] width 8 height 8
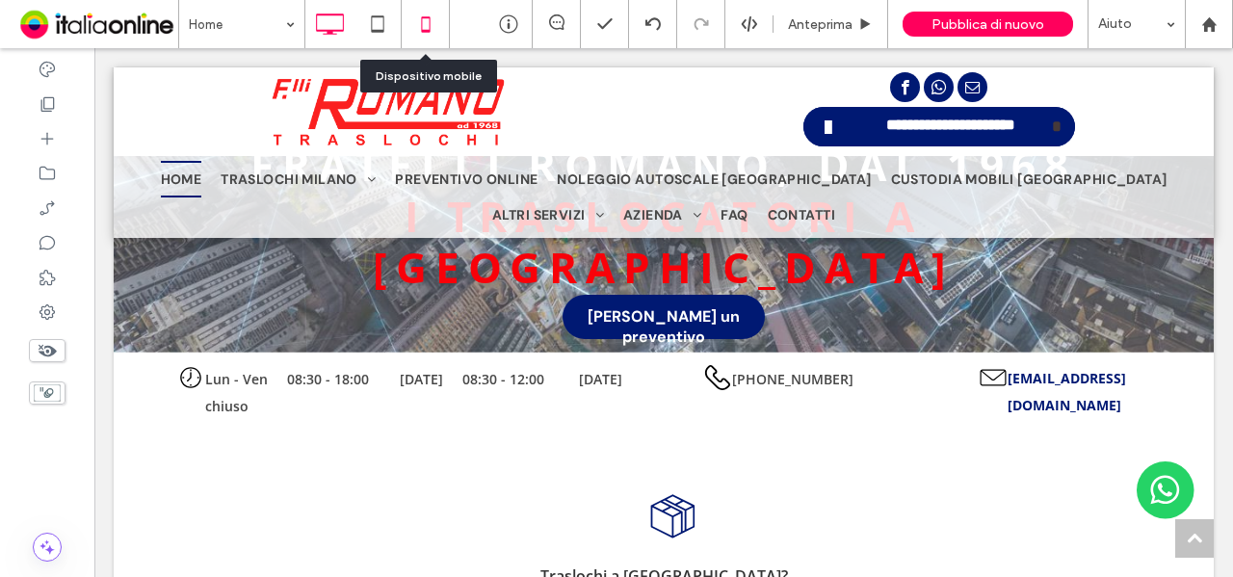
click at [414, 32] on icon at bounding box center [426, 24] width 39 height 39
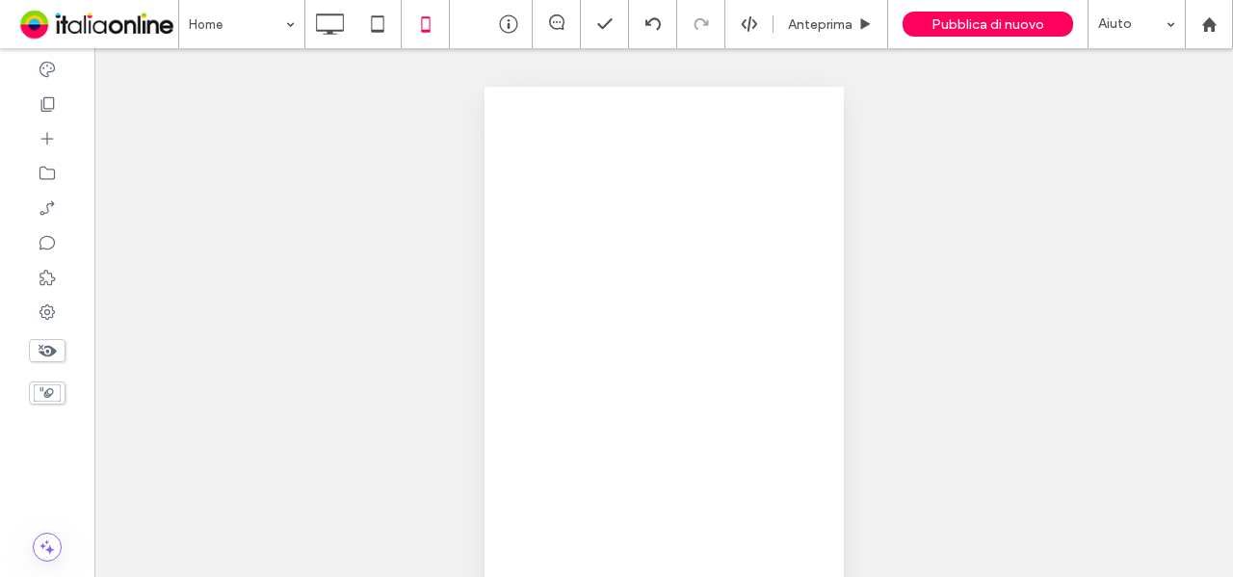
click at [326, 11] on icon at bounding box center [329, 24] width 39 height 39
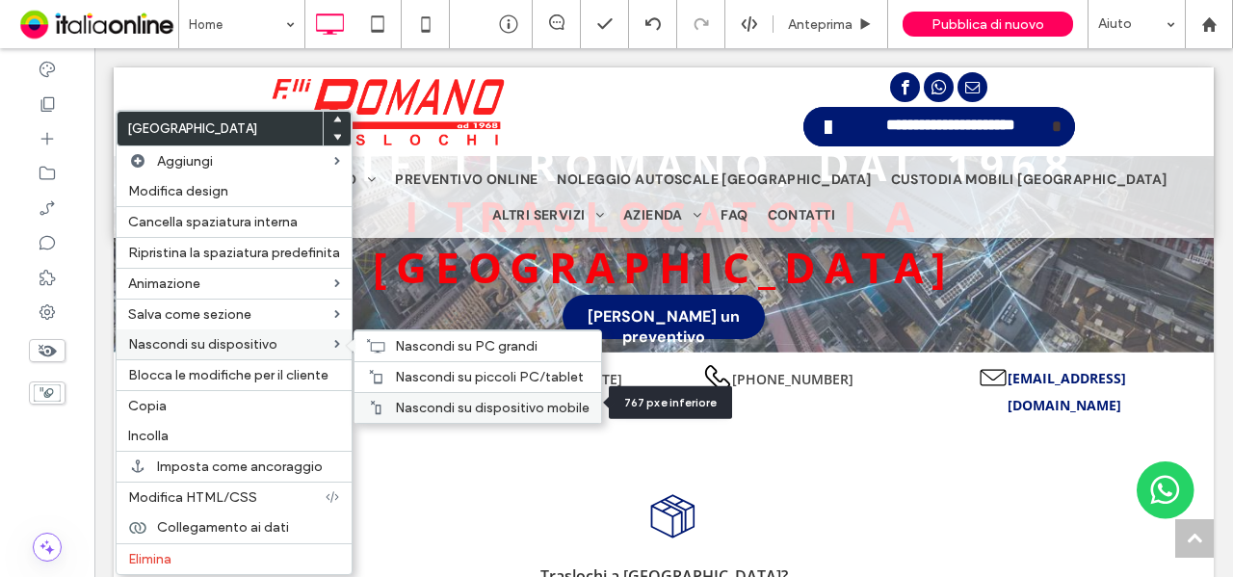
click at [453, 404] on span "Nascondi su dispositivo mobile" at bounding box center [492, 408] width 195 height 16
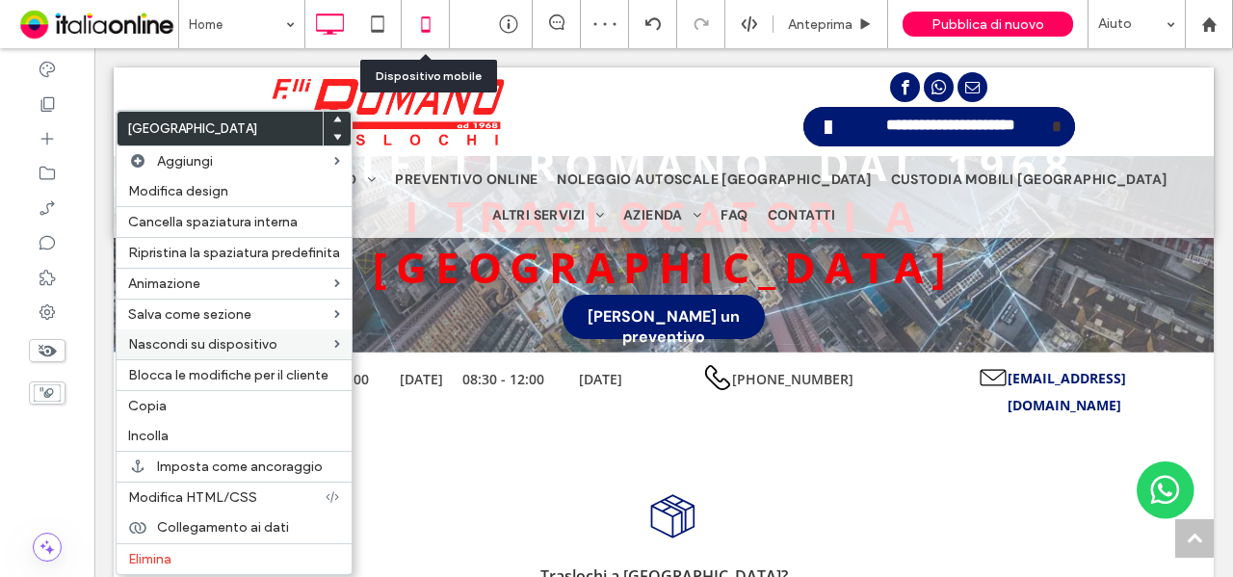
click at [417, 20] on icon at bounding box center [426, 24] width 39 height 39
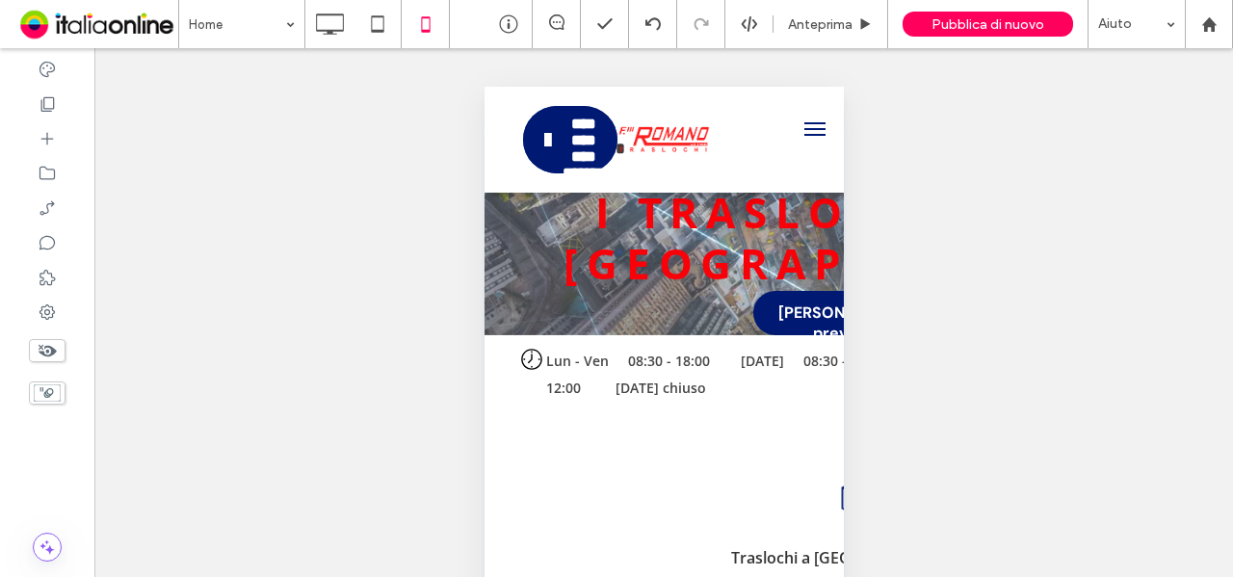
scroll to position [220, 0]
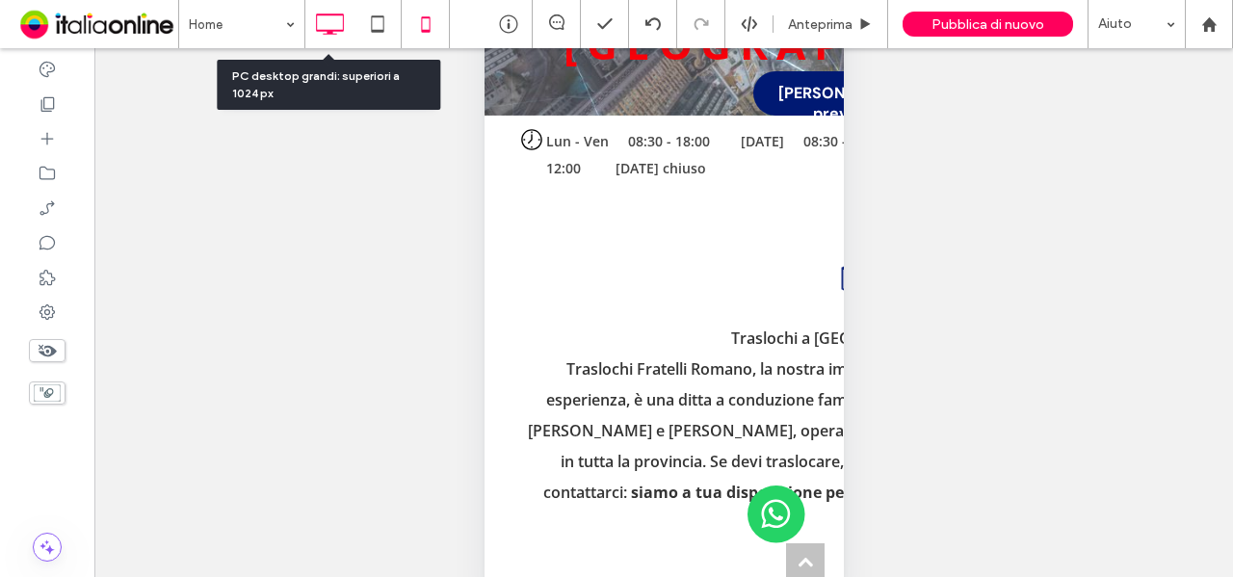
click at [328, 40] on icon at bounding box center [329, 24] width 39 height 39
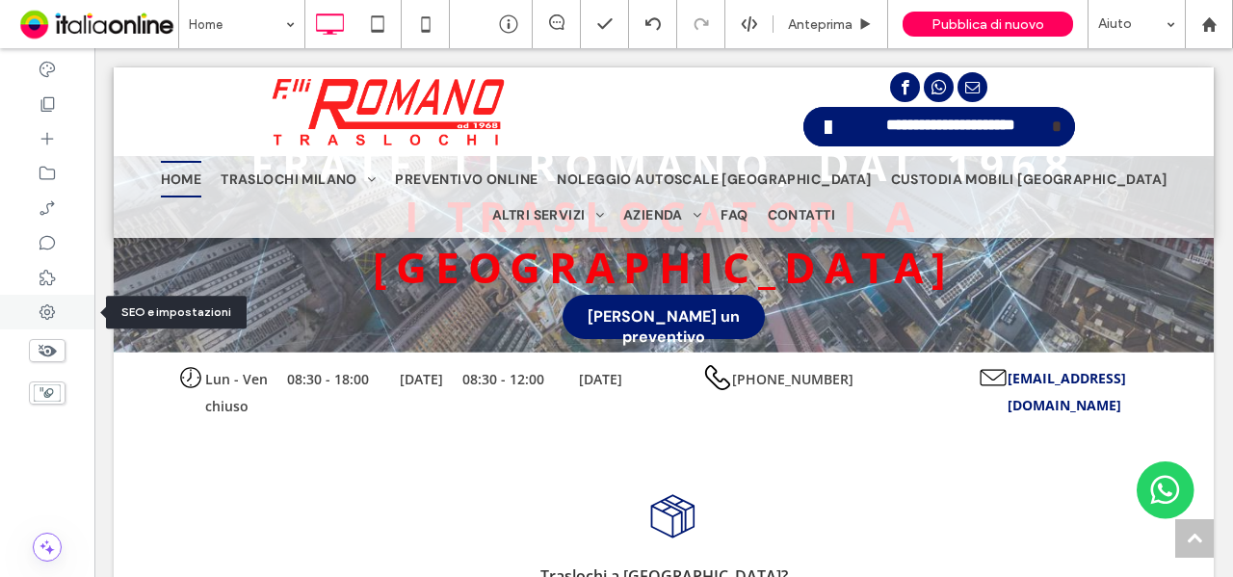
click at [40, 315] on icon at bounding box center [47, 312] width 19 height 19
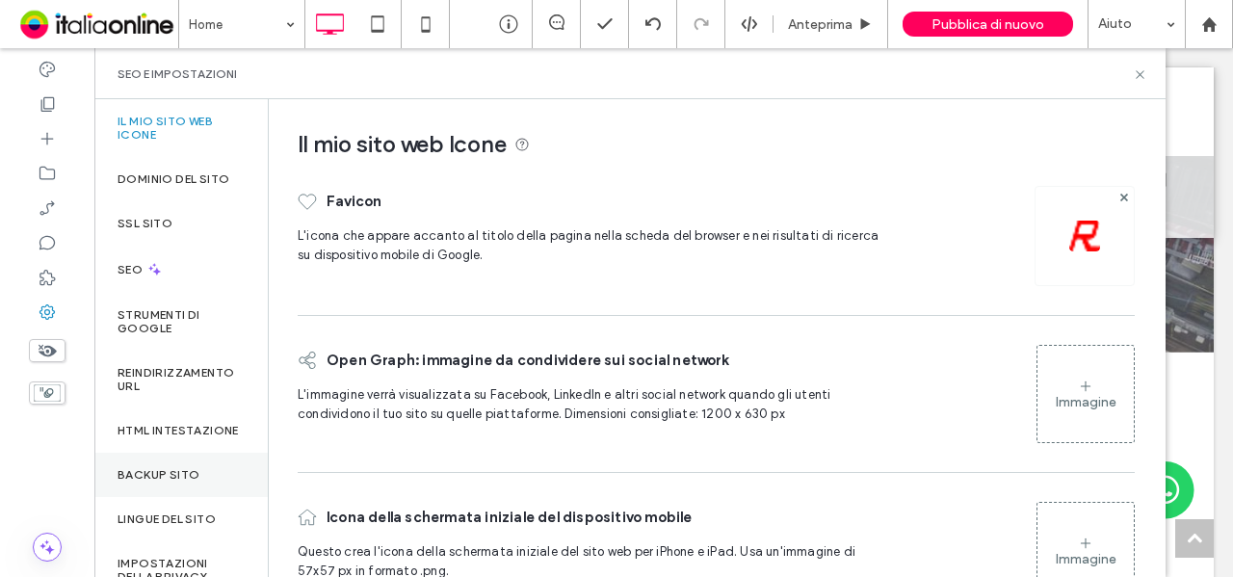
click at [130, 471] on div "Backup sito" at bounding box center [180, 475] width 173 height 44
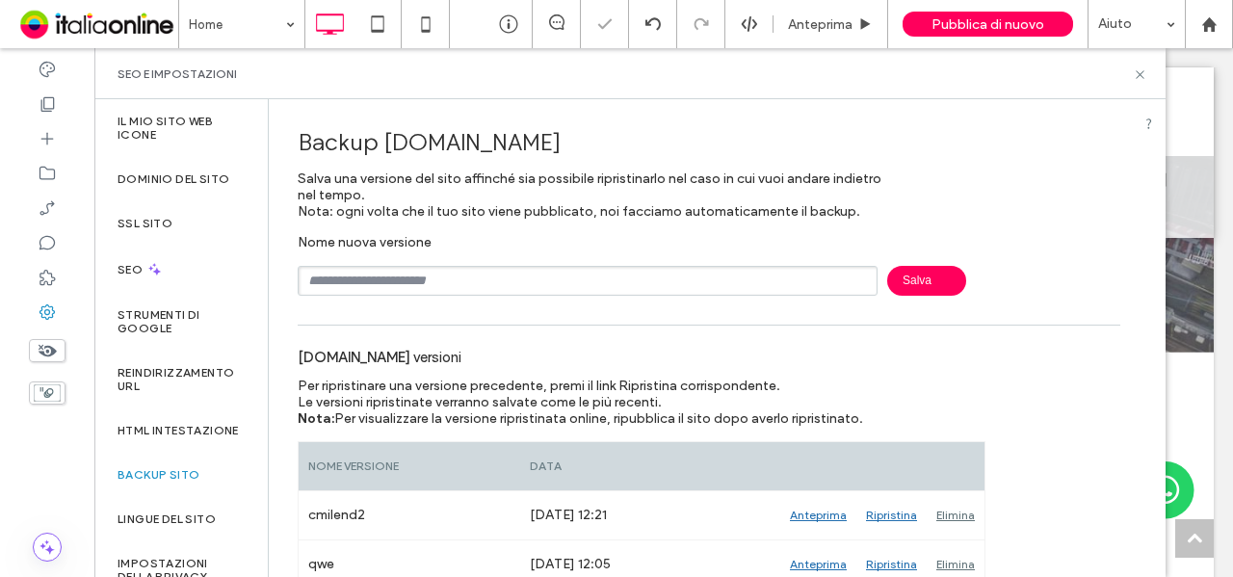
click at [353, 282] on input "text" at bounding box center [588, 281] width 580 height 30
type input "*******"
click at [898, 283] on span "Salva" at bounding box center [926, 281] width 79 height 30
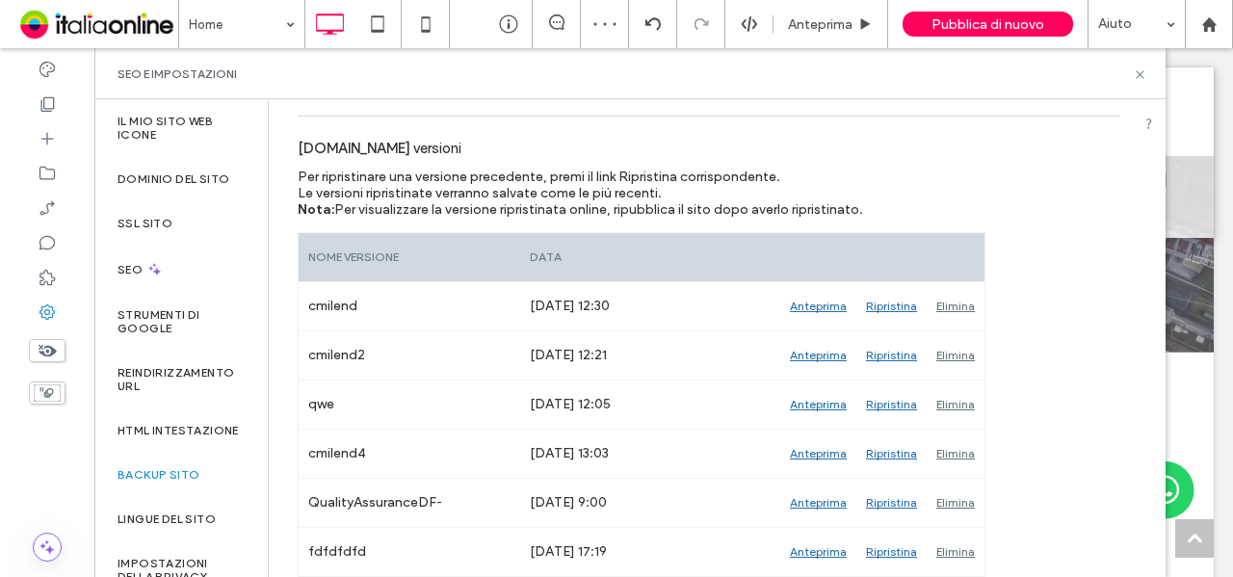
scroll to position [210, 0]
click at [1137, 75] on icon at bounding box center [1140, 74] width 14 height 14
